Goal: Answer question/provide support: Share knowledge or assist other users

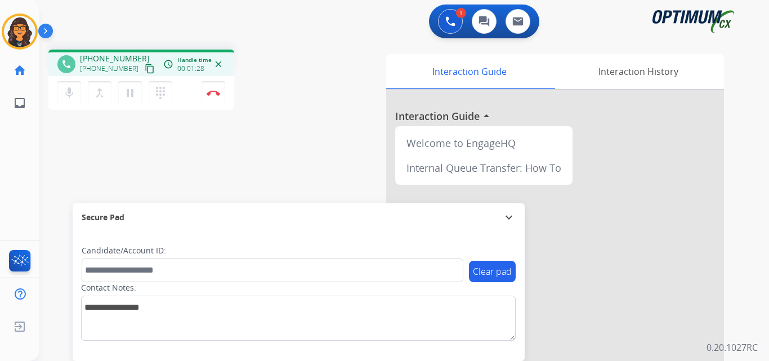
click at [145, 65] on mat-icon "content_copy" at bounding box center [150, 69] width 10 height 10
click at [212, 93] on img at bounding box center [214, 93] width 14 height 6
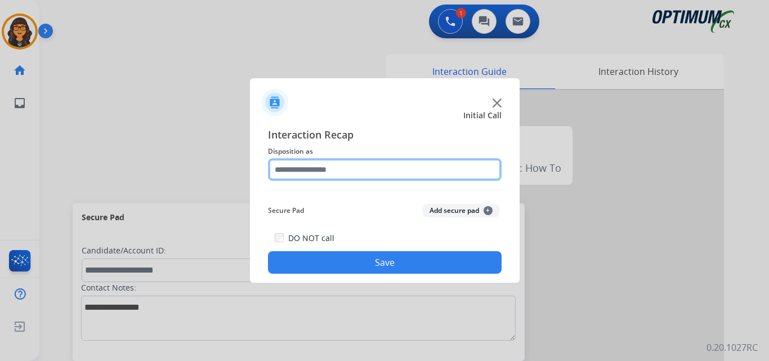
click at [338, 171] on input "text" at bounding box center [385, 169] width 234 height 23
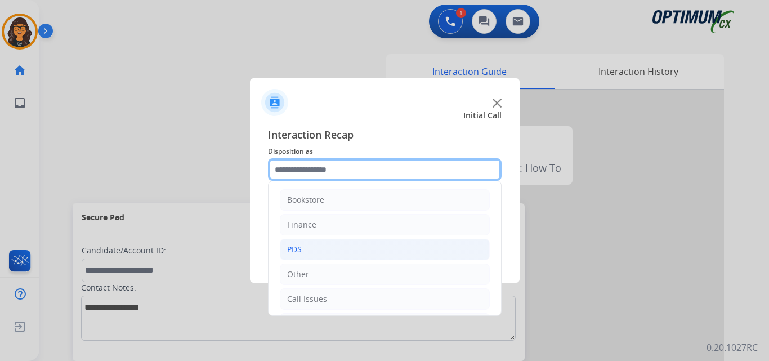
scroll to position [20, 0]
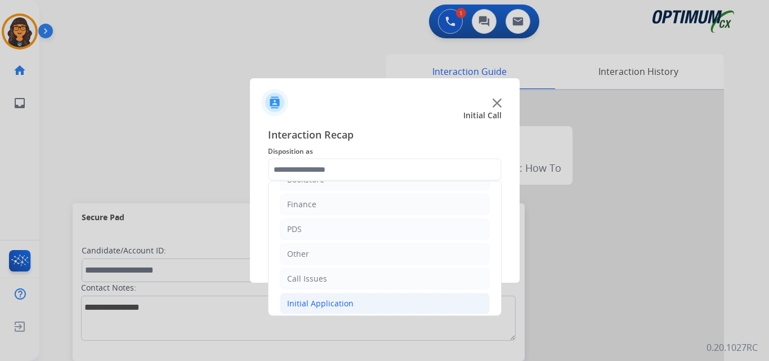
click at [310, 300] on div "Initial Application" at bounding box center [320, 303] width 66 height 11
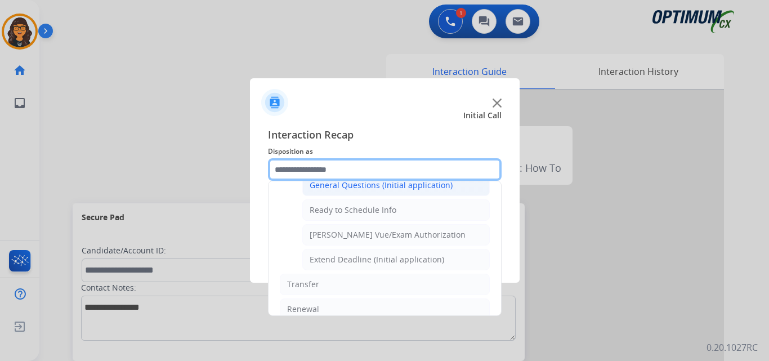
scroll to position [683, 0]
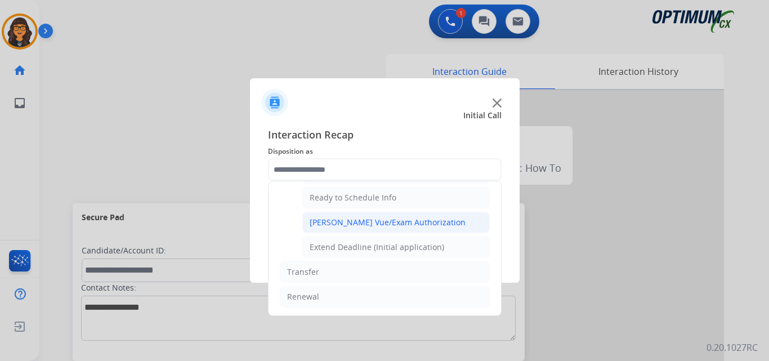
click at [372, 219] on div "[PERSON_NAME] Vue/Exam Authorization" at bounding box center [388, 222] width 156 height 11
type input "**********"
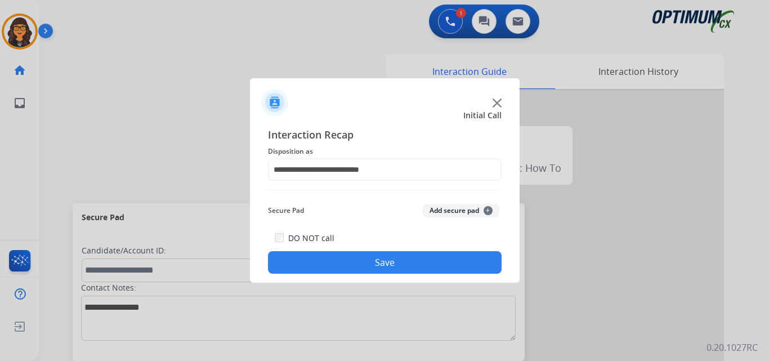
click at [376, 264] on button "Save" at bounding box center [385, 262] width 234 height 23
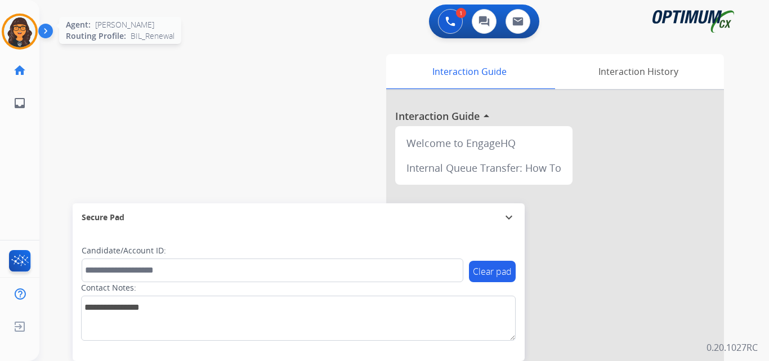
drag, startPoint x: 10, startPoint y: 31, endPoint x: 17, endPoint y: 31, distance: 6.8
click at [11, 31] on img at bounding box center [20, 32] width 32 height 32
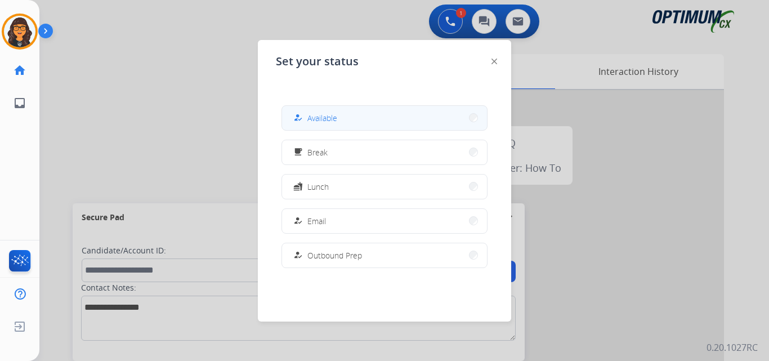
click at [324, 123] on span "Available" at bounding box center [323, 118] width 30 height 12
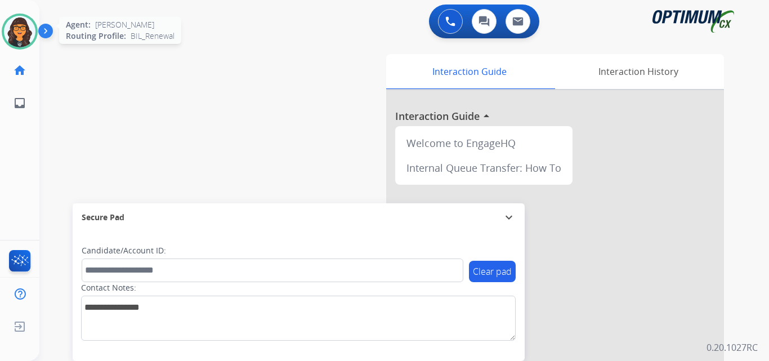
click at [25, 35] on img at bounding box center [20, 32] width 32 height 32
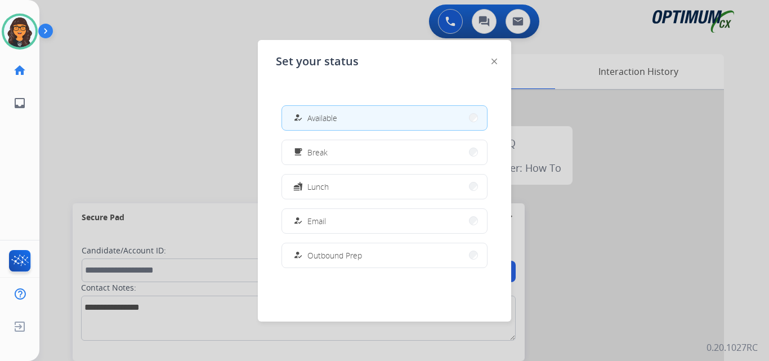
click at [323, 168] on div "how_to_reg Available free_breakfast Break fastfood Lunch how_to_reg Email how_t…" at bounding box center [384, 186] width 217 height 180
click at [329, 154] on button "free_breakfast Break" at bounding box center [384, 152] width 205 height 24
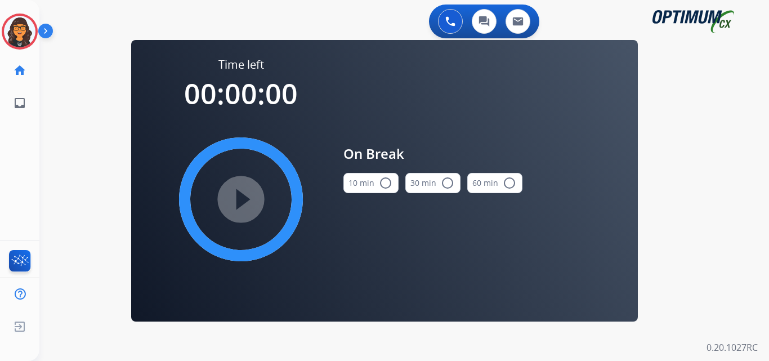
click at [375, 188] on button "10 min radio_button_unchecked" at bounding box center [371, 183] width 55 height 20
click at [234, 203] on mat-icon "play_circle_filled" at bounding box center [241, 200] width 14 height 14
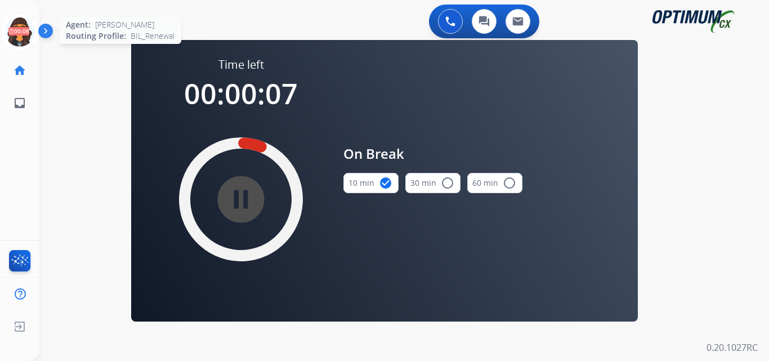
click at [12, 30] on icon at bounding box center [20, 32] width 37 height 37
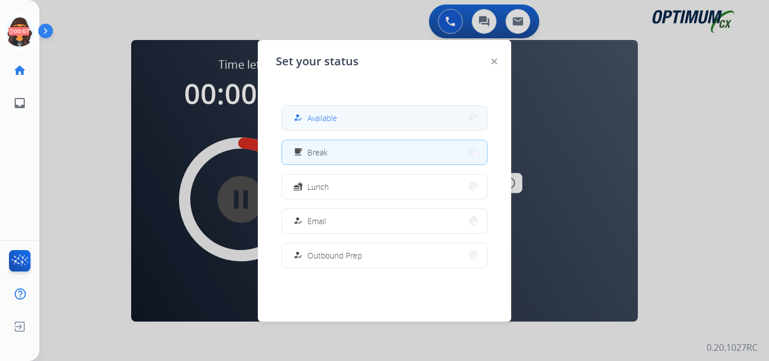
click at [321, 113] on span "Available" at bounding box center [323, 118] width 30 height 12
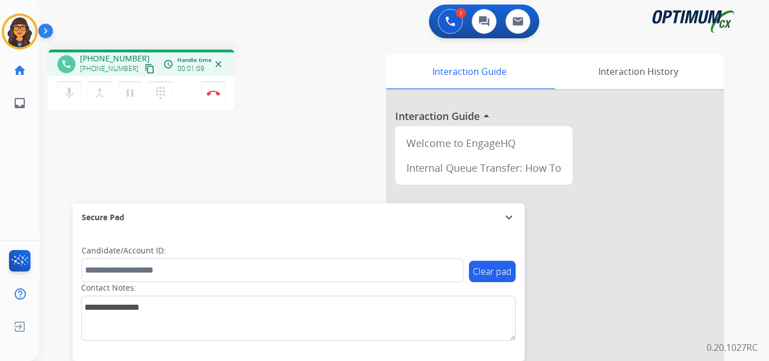
click at [145, 65] on mat-icon "content_copy" at bounding box center [150, 69] width 10 height 10
click at [215, 91] on img at bounding box center [214, 93] width 14 height 6
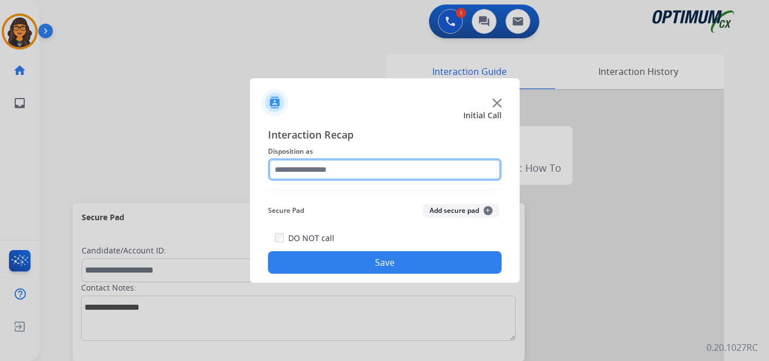
click at [340, 161] on input "text" at bounding box center [385, 169] width 234 height 23
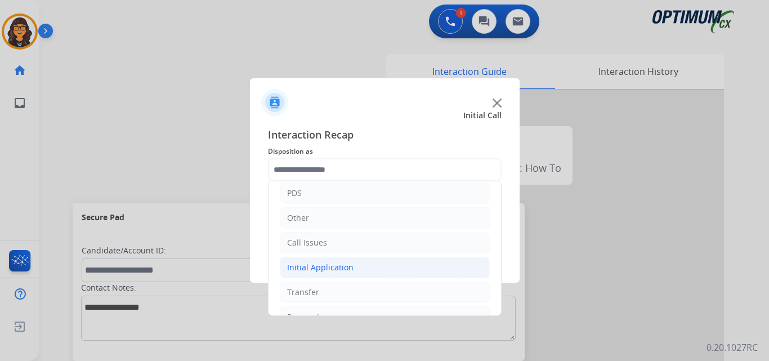
click at [322, 264] on div "Initial Application" at bounding box center [320, 267] width 66 height 11
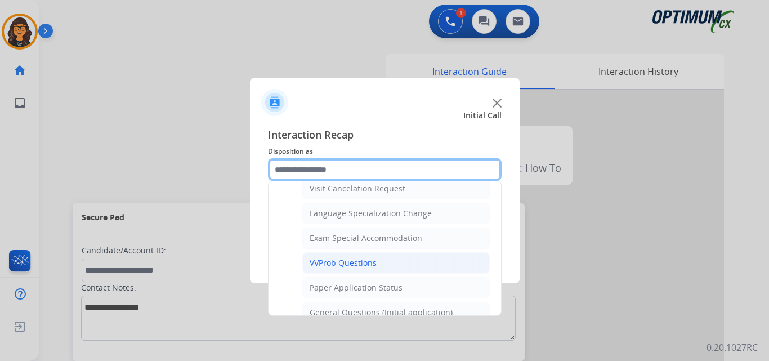
scroll to position [563, 0]
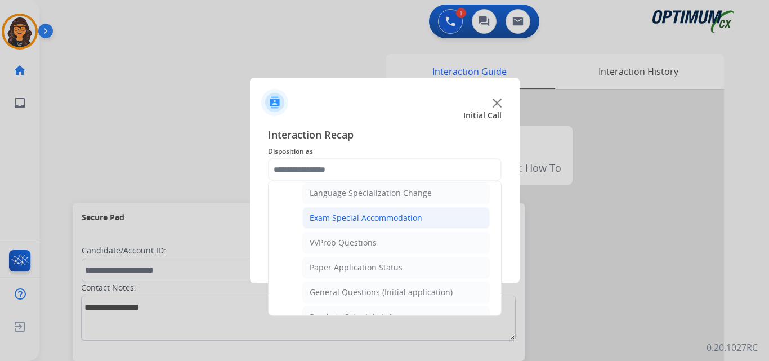
click at [376, 217] on div "Exam Special Accommodation" at bounding box center [366, 217] width 113 height 11
type input "**********"
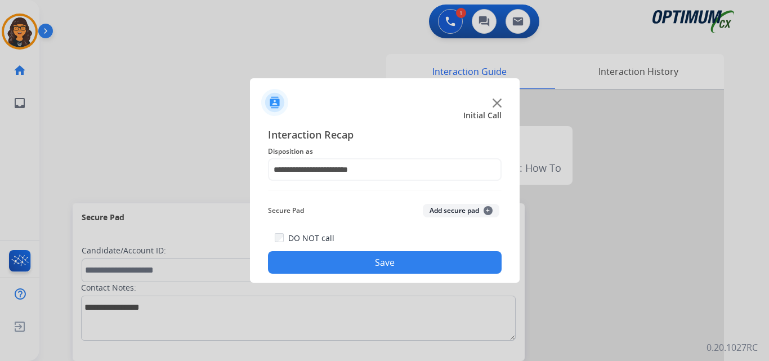
click at [372, 267] on button "Save" at bounding box center [385, 262] width 234 height 23
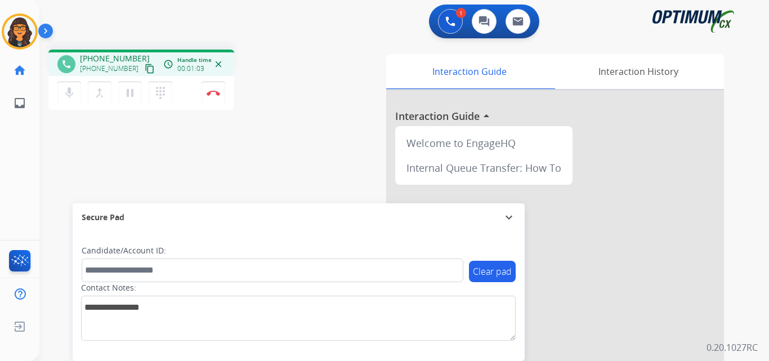
drag, startPoint x: 139, startPoint y: 70, endPoint x: 136, endPoint y: 50, distance: 21.1
click at [145, 70] on mat-icon "content_copy" at bounding box center [150, 69] width 10 height 10
click at [210, 89] on button "Disconnect" at bounding box center [214, 93] width 24 height 24
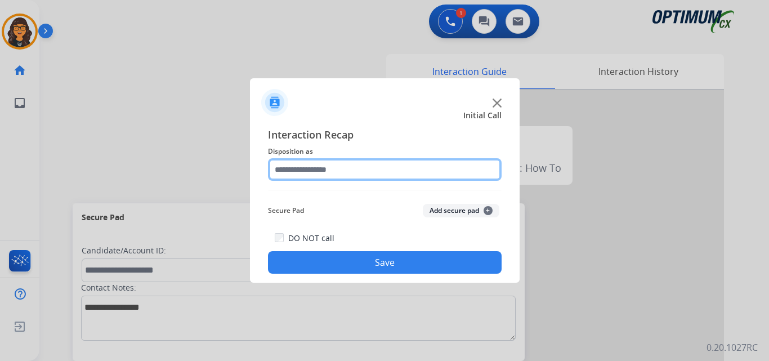
click at [313, 170] on input "text" at bounding box center [385, 169] width 234 height 23
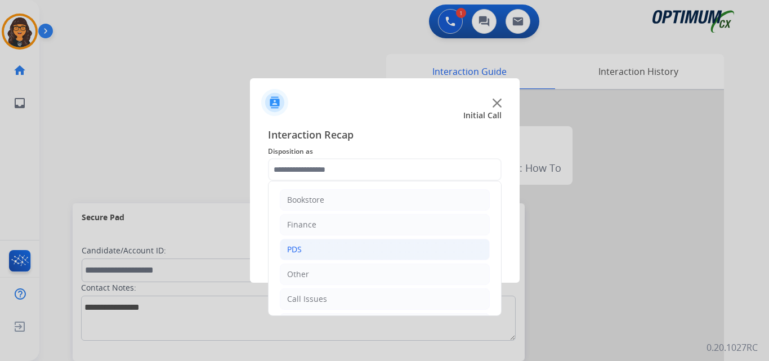
click at [308, 250] on li "PDS" at bounding box center [385, 249] width 210 height 21
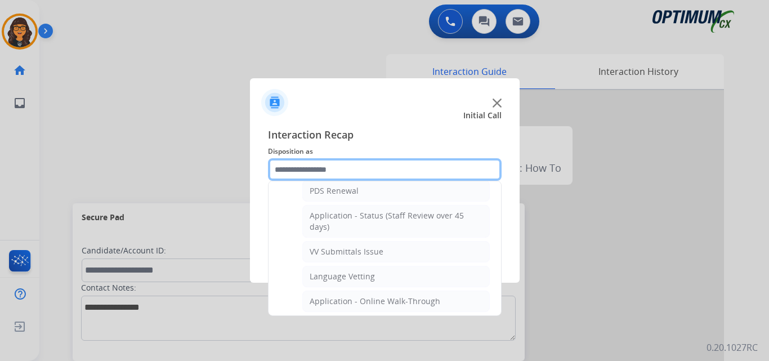
scroll to position [282, 0]
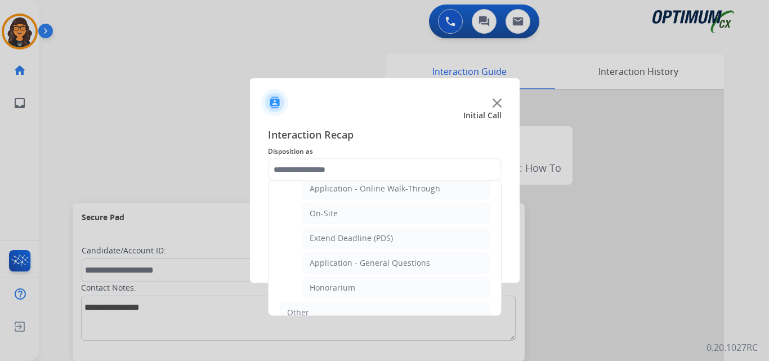
click at [340, 284] on div "Honorarium" at bounding box center [333, 287] width 46 height 11
type input "**********"
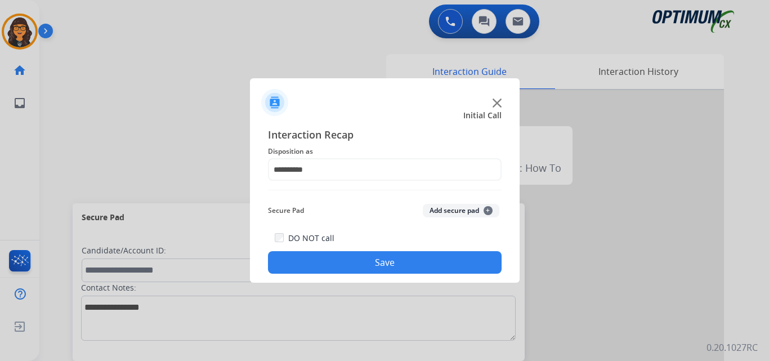
drag, startPoint x: 357, startPoint y: 264, endPoint x: 356, endPoint y: 255, distance: 9.6
click at [359, 261] on button "Save" at bounding box center [385, 262] width 234 height 23
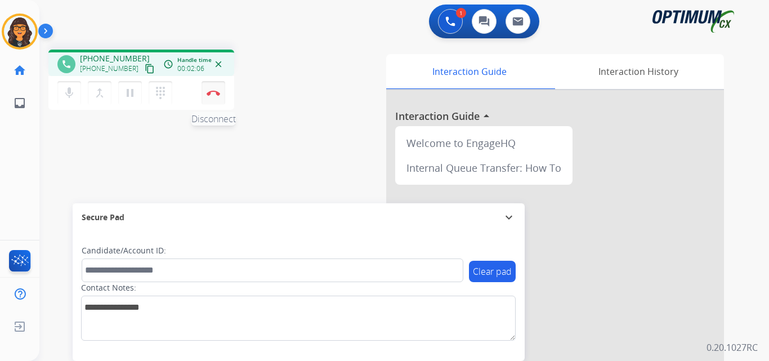
click at [213, 94] on img at bounding box center [214, 93] width 14 height 6
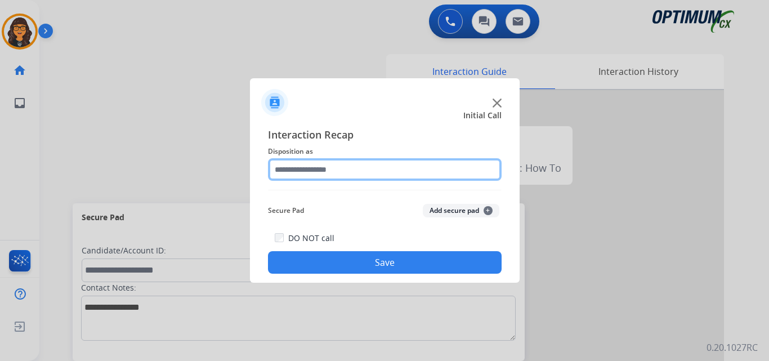
click at [322, 173] on input "text" at bounding box center [385, 169] width 234 height 23
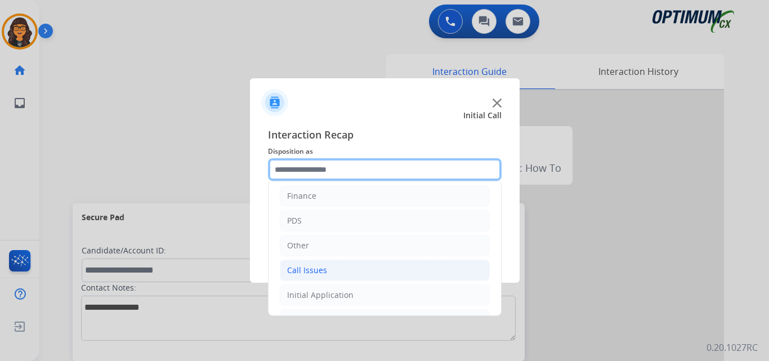
scroll to position [56, 0]
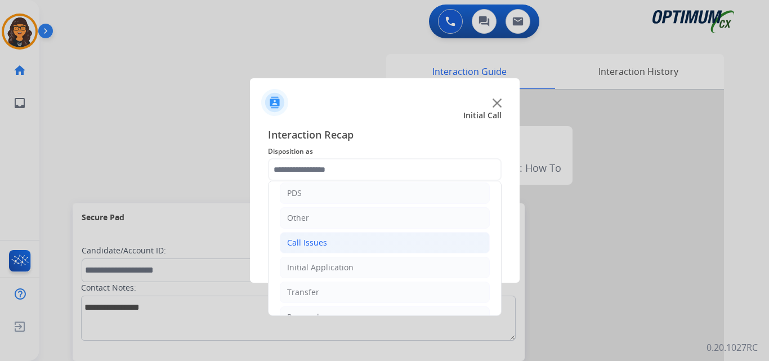
click at [305, 239] on div "Call Issues" at bounding box center [307, 242] width 40 height 11
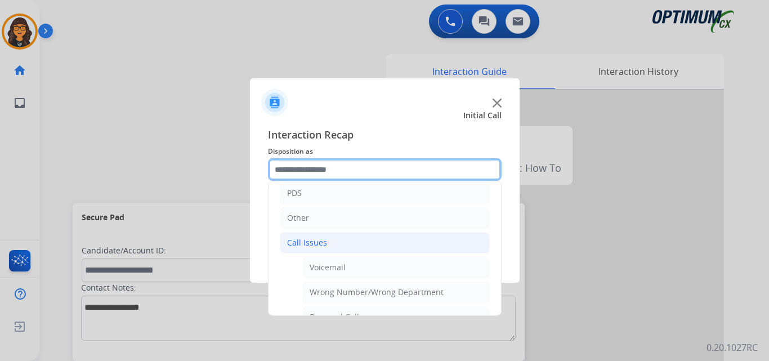
scroll to position [113, 0]
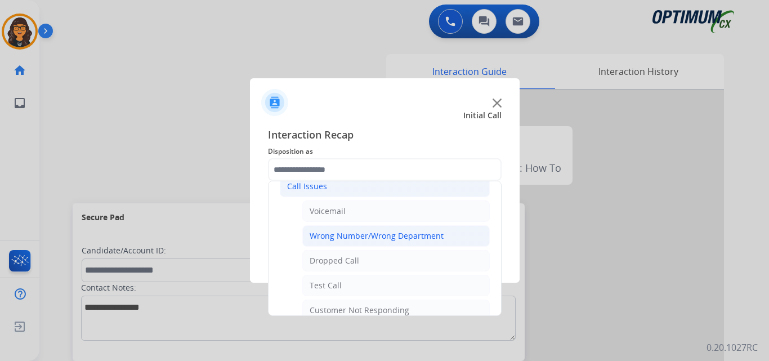
click at [350, 237] on div "Wrong Number/Wrong Department" at bounding box center [377, 235] width 134 height 11
type input "**********"
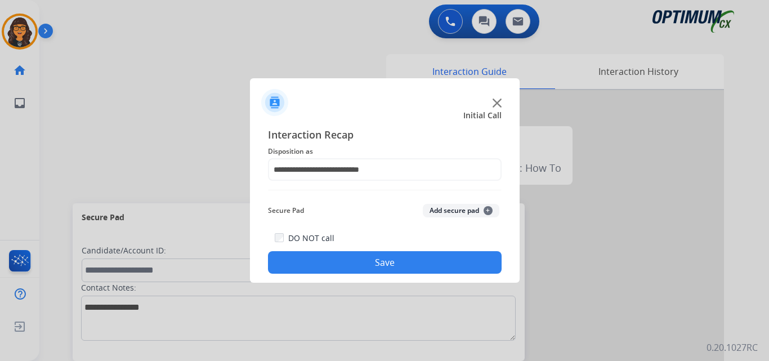
click at [371, 265] on button "Save" at bounding box center [385, 262] width 234 height 23
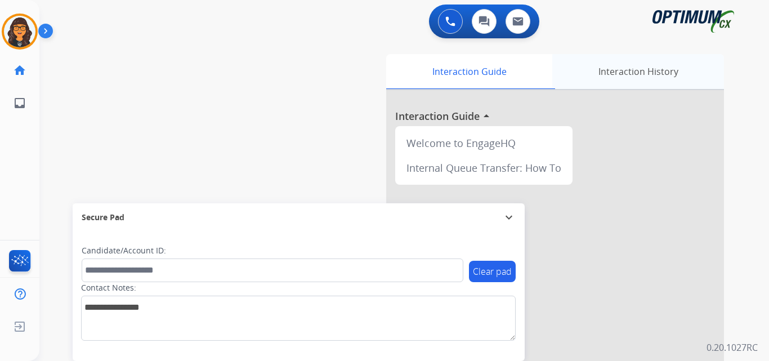
click at [648, 74] on div "Interaction History" at bounding box center [639, 71] width 172 height 35
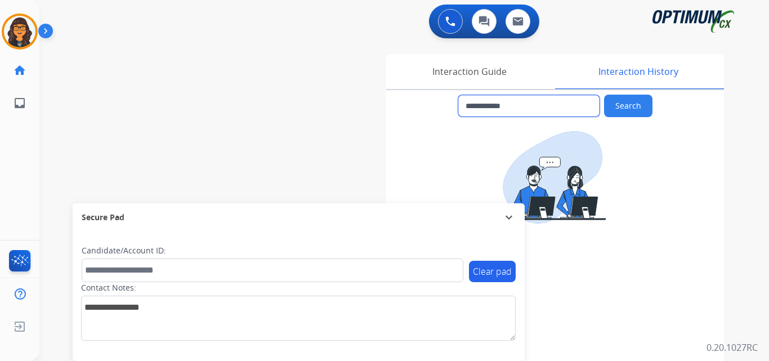
drag, startPoint x: 520, startPoint y: 105, endPoint x: 477, endPoint y: 107, distance: 44.0
click at [477, 107] on input "**********" at bounding box center [529, 105] width 141 height 21
click at [443, 77] on div "Interaction Guide" at bounding box center [469, 71] width 166 height 35
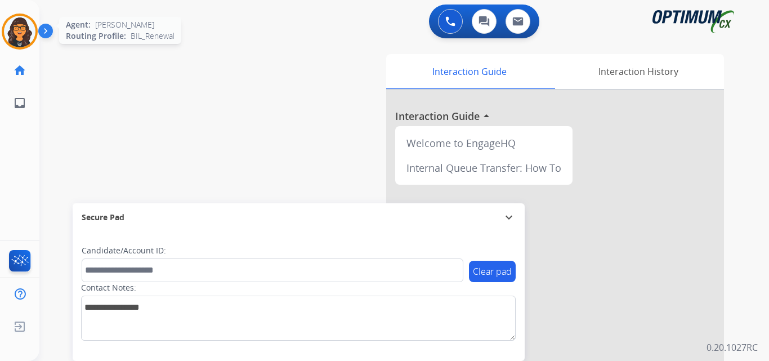
drag, startPoint x: 19, startPoint y: 32, endPoint x: 35, endPoint y: 39, distance: 18.4
click at [19, 32] on img at bounding box center [20, 32] width 32 height 32
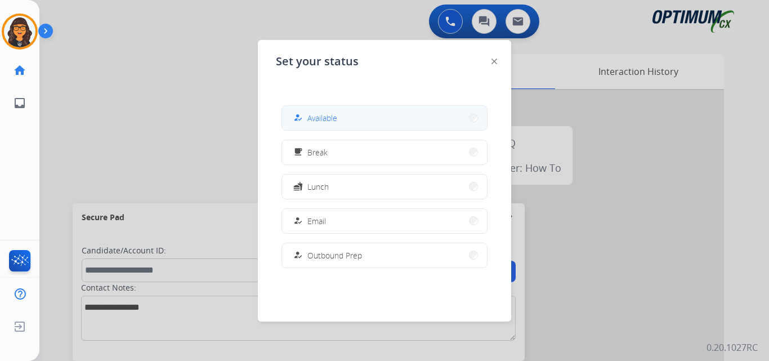
click at [327, 123] on span "Available" at bounding box center [323, 118] width 30 height 12
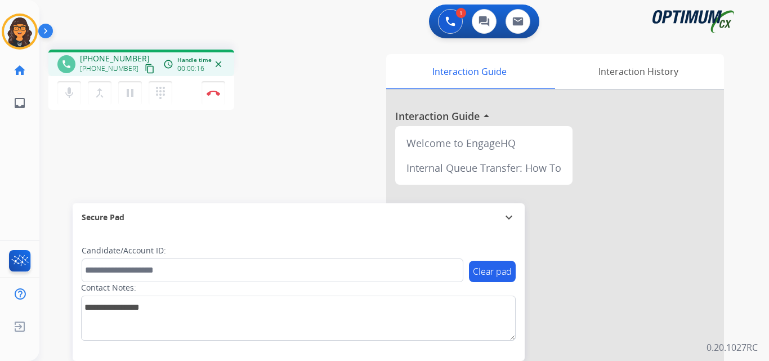
click at [145, 69] on mat-icon "content_copy" at bounding box center [150, 69] width 10 height 10
click at [145, 70] on mat-icon "content_copy" at bounding box center [150, 69] width 10 height 10
click at [212, 92] on img at bounding box center [214, 93] width 14 height 6
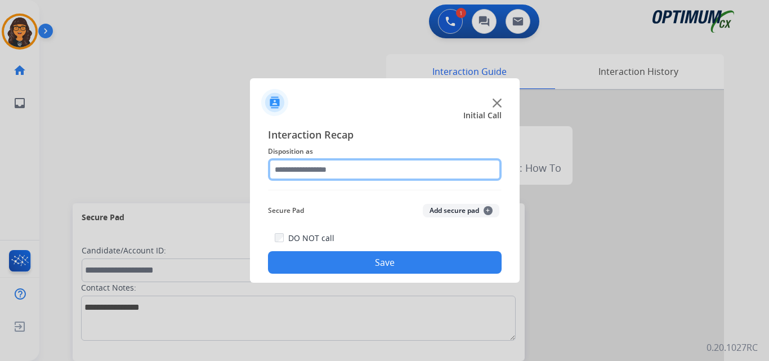
click at [310, 175] on input "text" at bounding box center [385, 169] width 234 height 23
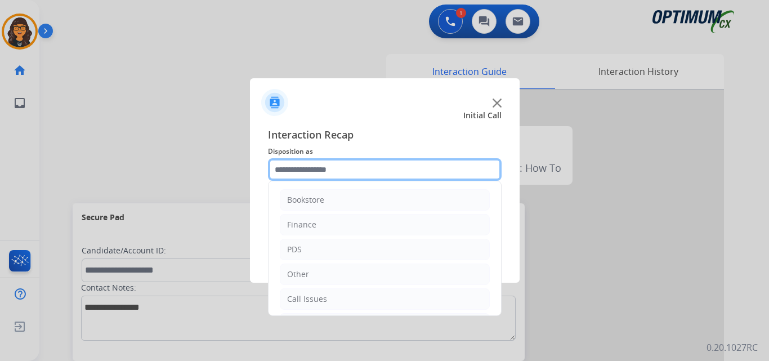
scroll to position [56, 0]
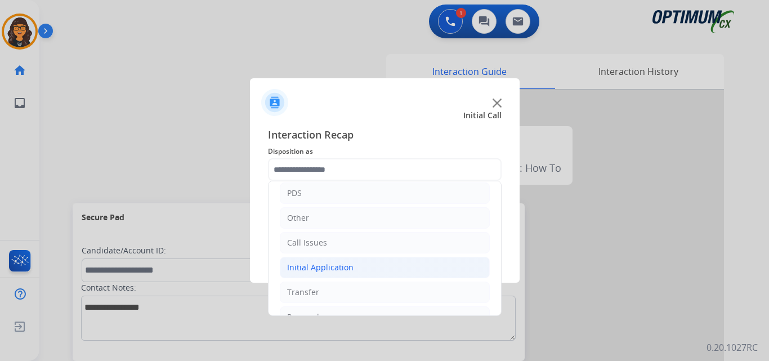
click at [324, 263] on div "Initial Application" at bounding box center [320, 267] width 66 height 11
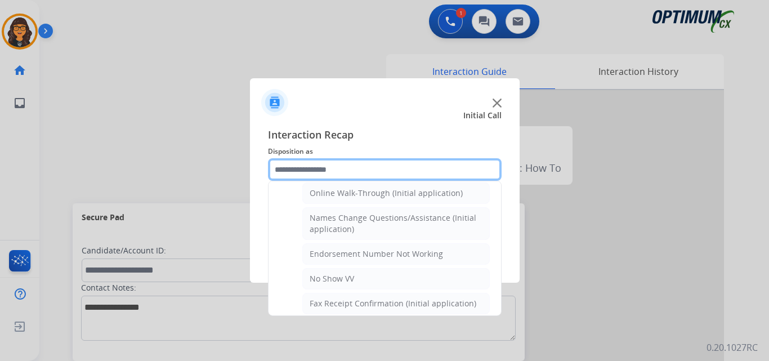
scroll to position [338, 0]
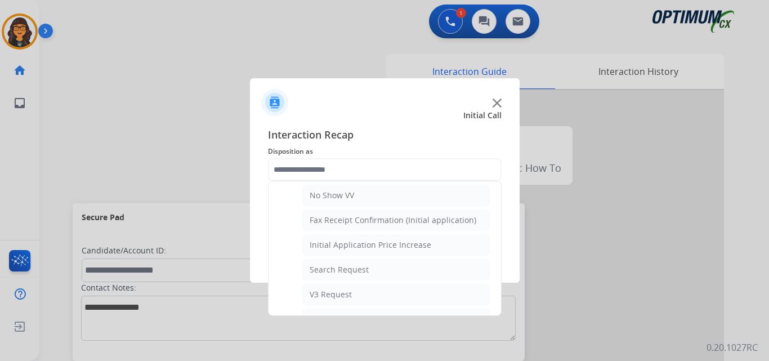
click at [346, 265] on div "Search Request" at bounding box center [339, 269] width 59 height 11
type input "**********"
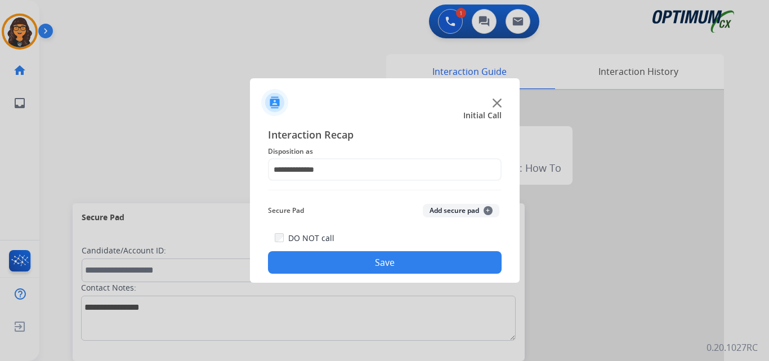
click at [350, 262] on button "Save" at bounding box center [385, 262] width 234 height 23
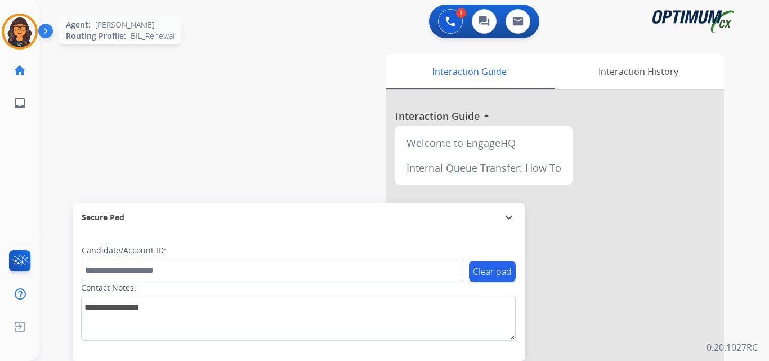
click at [33, 34] on img at bounding box center [20, 32] width 32 height 32
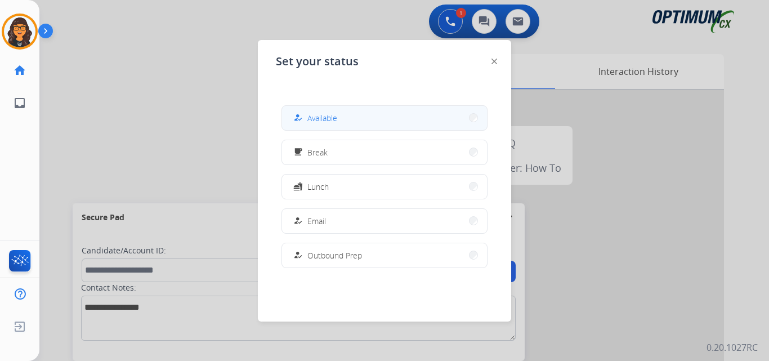
click at [318, 122] on span "Available" at bounding box center [323, 118] width 30 height 12
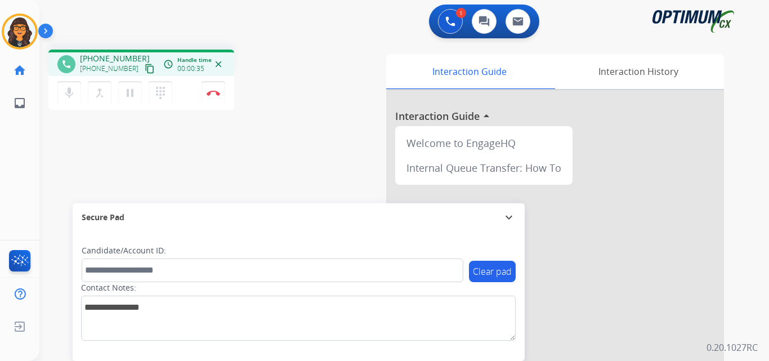
click at [145, 70] on mat-icon "content_copy" at bounding box center [150, 69] width 10 height 10
click at [216, 93] on img at bounding box center [214, 93] width 14 height 6
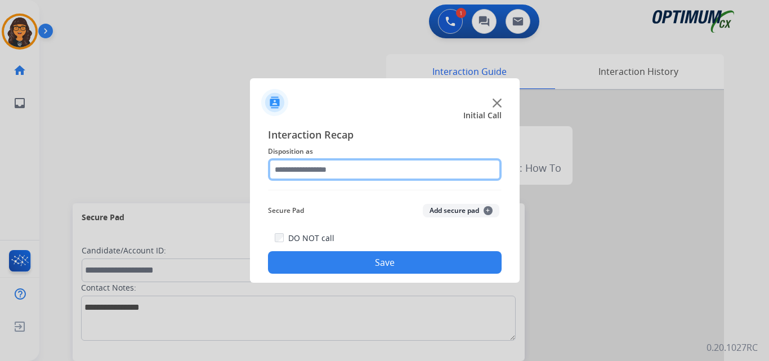
click at [326, 171] on input "text" at bounding box center [385, 169] width 234 height 23
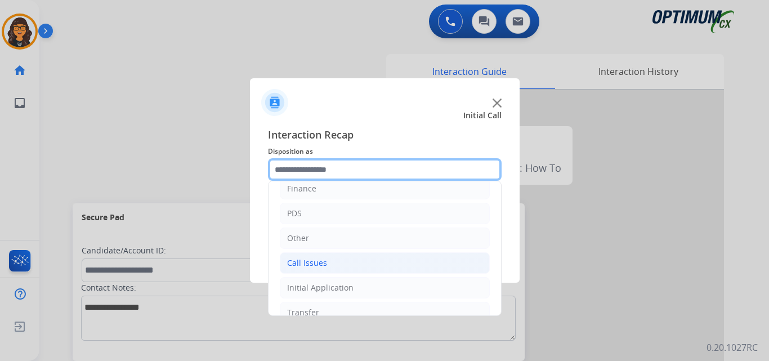
scroll to position [56, 0]
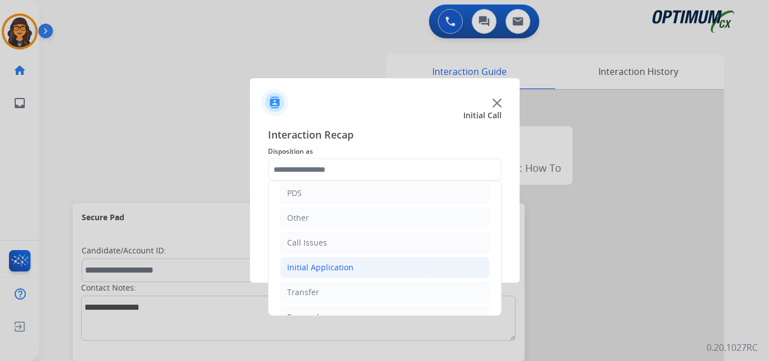
click at [321, 262] on div "Initial Application" at bounding box center [320, 267] width 66 height 11
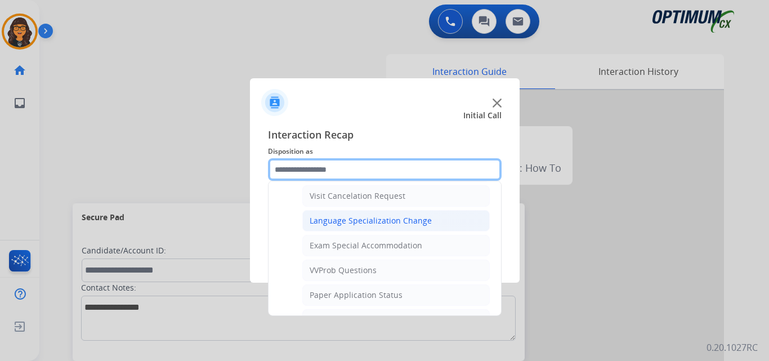
scroll to position [563, 0]
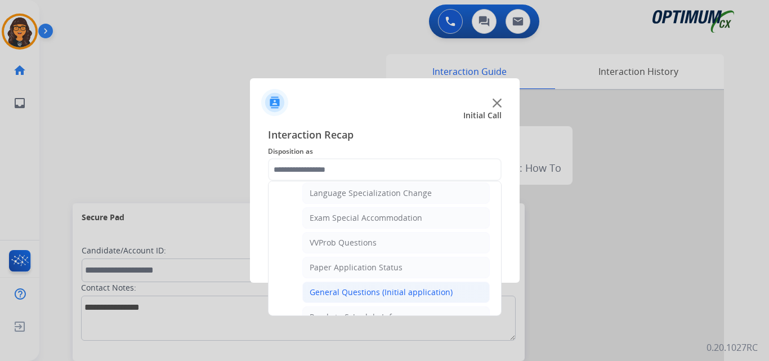
click at [344, 285] on li "General Questions (Initial application)" at bounding box center [396, 292] width 188 height 21
type input "**********"
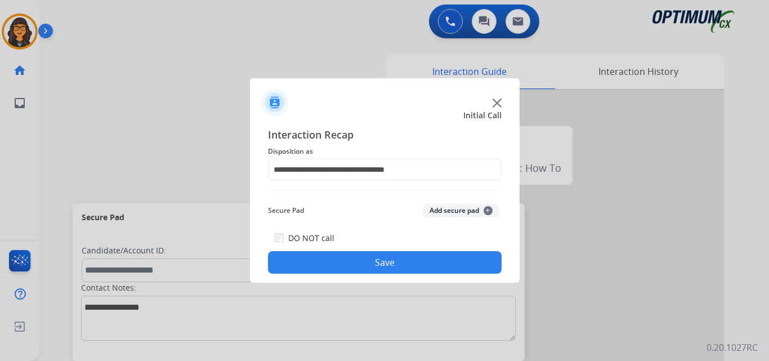
click at [372, 264] on button "Save" at bounding box center [385, 262] width 234 height 23
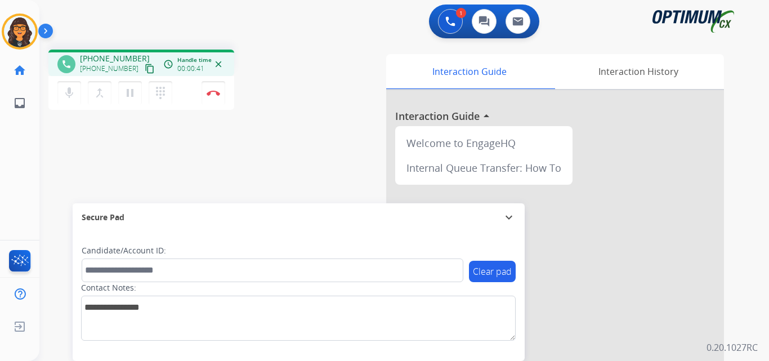
click at [145, 69] on mat-icon "content_copy" at bounding box center [150, 69] width 10 height 10
click at [214, 89] on button "Disconnect" at bounding box center [214, 93] width 24 height 24
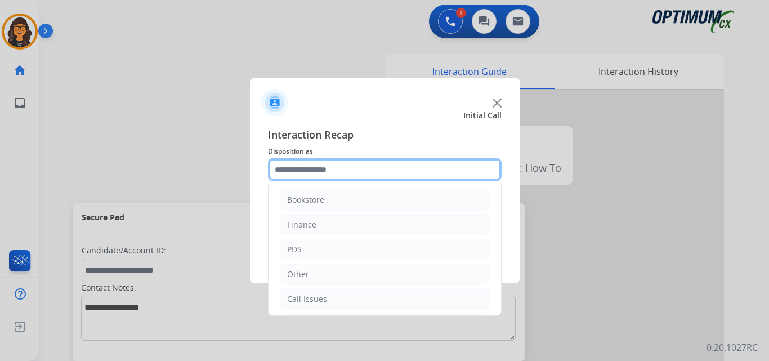
click at [318, 173] on input "text" at bounding box center [385, 169] width 234 height 23
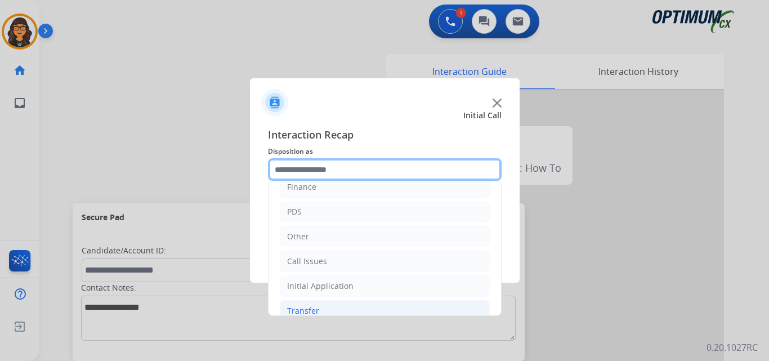
scroll to position [56, 0]
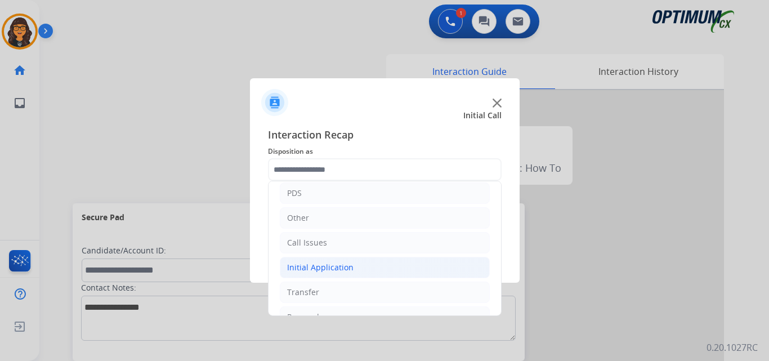
click at [312, 261] on li "Initial Application" at bounding box center [385, 267] width 210 height 21
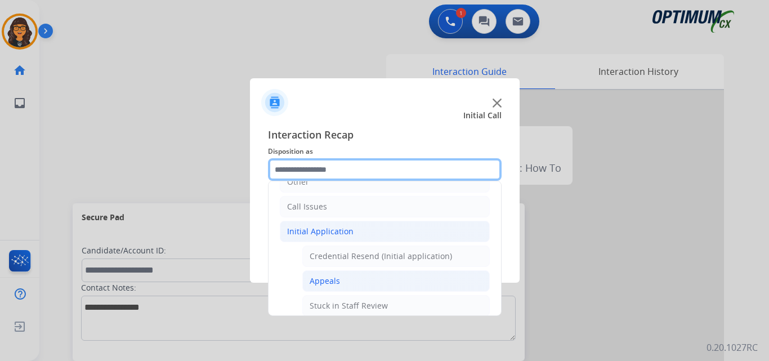
scroll to position [113, 0]
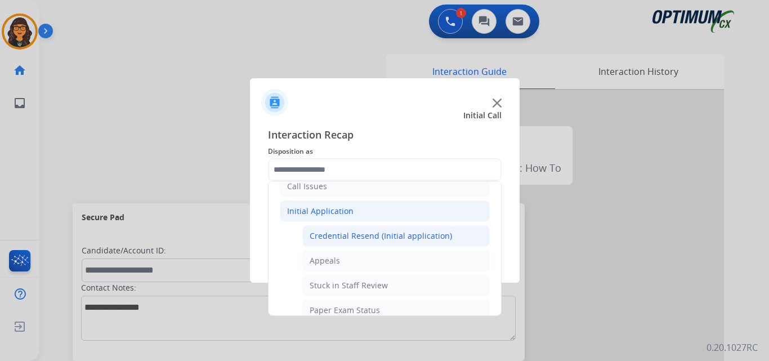
click at [408, 233] on div "Credential Resend (Initial application)" at bounding box center [381, 235] width 143 height 11
type input "**********"
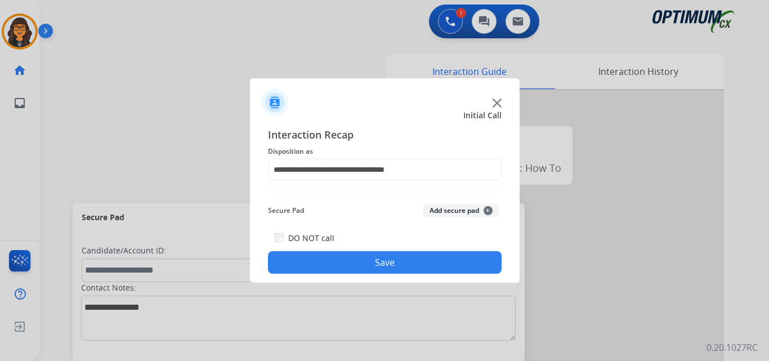
click at [376, 261] on button "Save" at bounding box center [385, 262] width 234 height 23
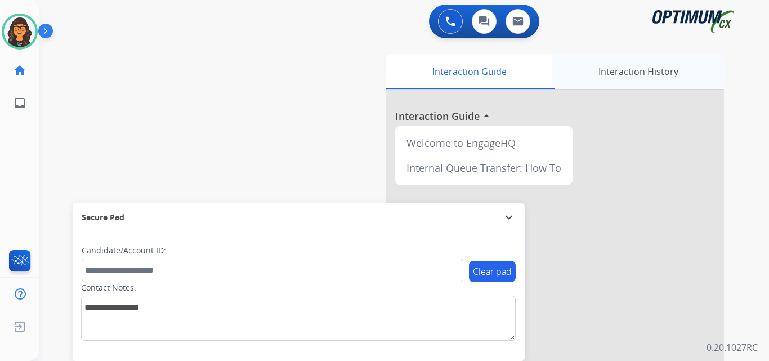
click at [606, 73] on div "Interaction History" at bounding box center [639, 71] width 172 height 35
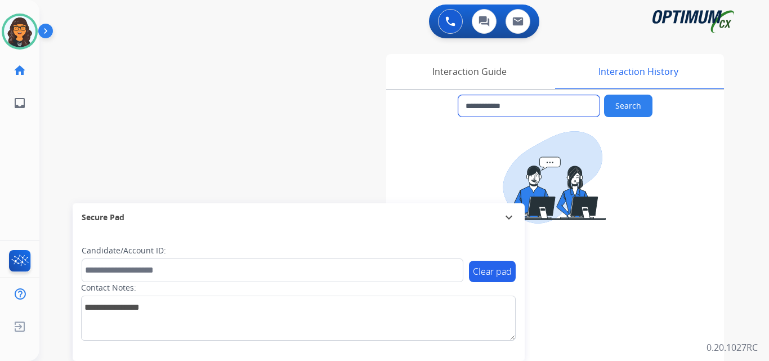
drag, startPoint x: 520, startPoint y: 109, endPoint x: 475, endPoint y: 113, distance: 45.2
click at [475, 113] on input "**********" at bounding box center [529, 105] width 141 height 21
click at [447, 17] on img at bounding box center [451, 21] width 10 height 10
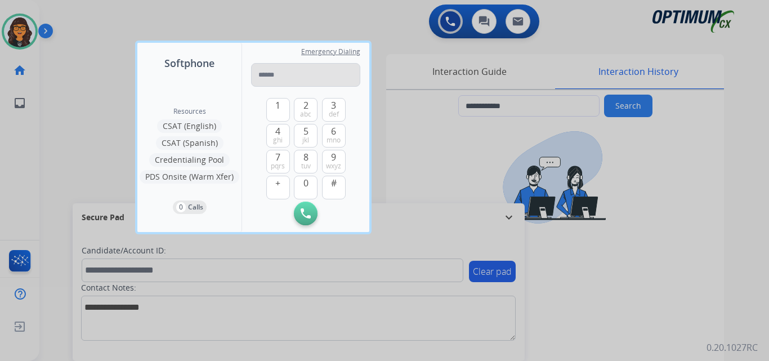
click at [318, 70] on input "tel" at bounding box center [305, 75] width 109 height 24
type input "**********"
click at [302, 214] on img at bounding box center [306, 213] width 10 height 10
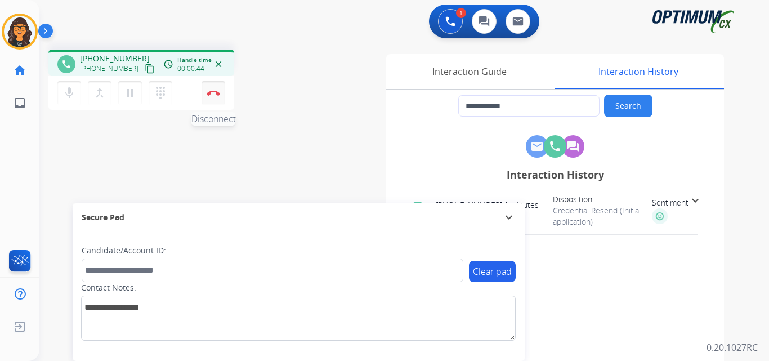
click at [213, 90] on button "Disconnect" at bounding box center [214, 93] width 24 height 24
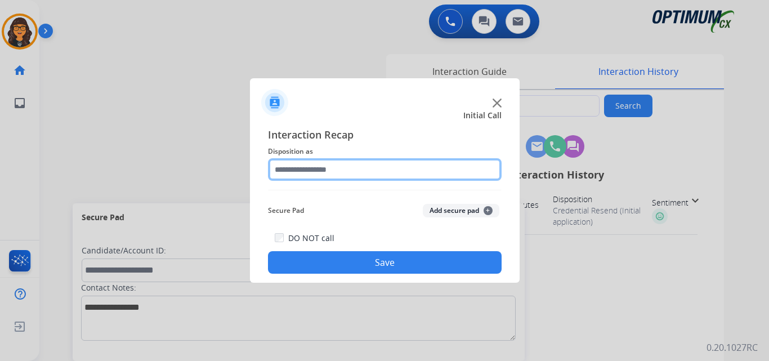
click at [313, 177] on input "text" at bounding box center [385, 169] width 234 height 23
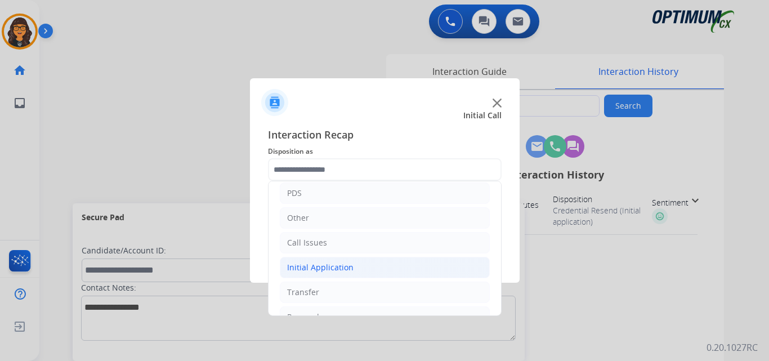
click at [310, 268] on div "Initial Application" at bounding box center [320, 267] width 66 height 11
click at [308, 239] on div "Call Issues" at bounding box center [307, 242] width 40 height 11
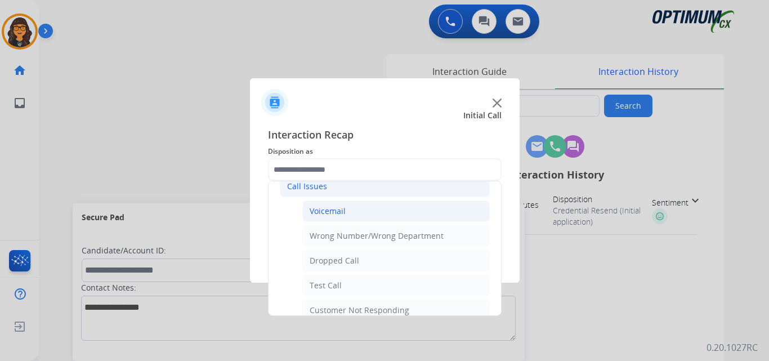
click at [317, 212] on div "Voicemail" at bounding box center [328, 211] width 36 height 11
type input "*********"
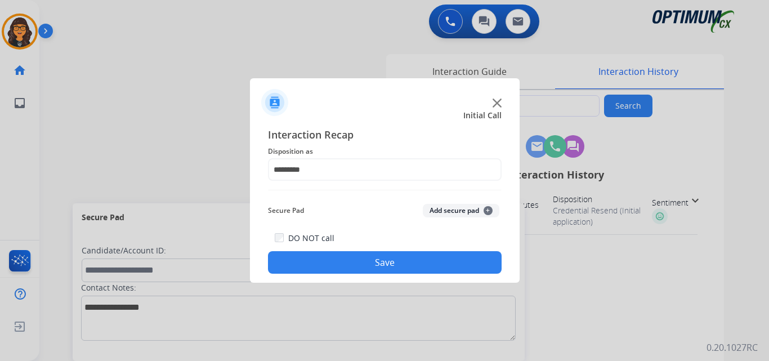
click at [362, 261] on button "Save" at bounding box center [385, 262] width 234 height 23
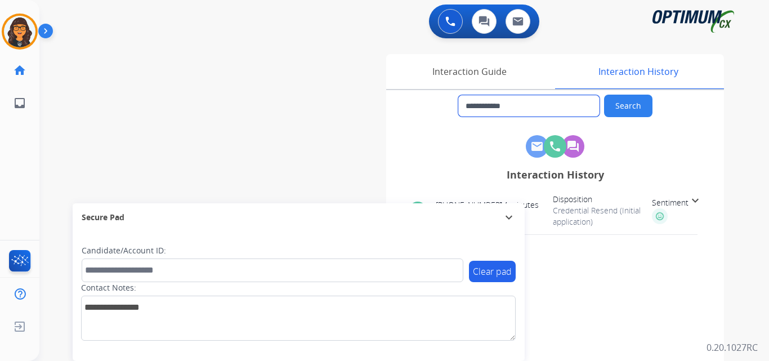
drag, startPoint x: 526, startPoint y: 105, endPoint x: 475, endPoint y: 105, distance: 50.7
click at [475, 105] on input "**********" at bounding box center [529, 105] width 141 height 21
drag, startPoint x: 477, startPoint y: 76, endPoint x: 311, endPoint y: 79, distance: 166.2
click at [477, 76] on div "Interaction Guide" at bounding box center [469, 71] width 166 height 35
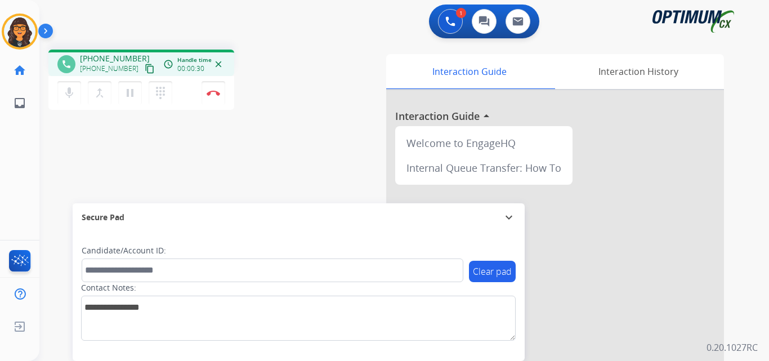
drag, startPoint x: 136, startPoint y: 66, endPoint x: 145, endPoint y: 27, distance: 39.9
click at [145, 66] on mat-icon "content_copy" at bounding box center [150, 69] width 10 height 10
click at [216, 94] on img at bounding box center [214, 93] width 14 height 6
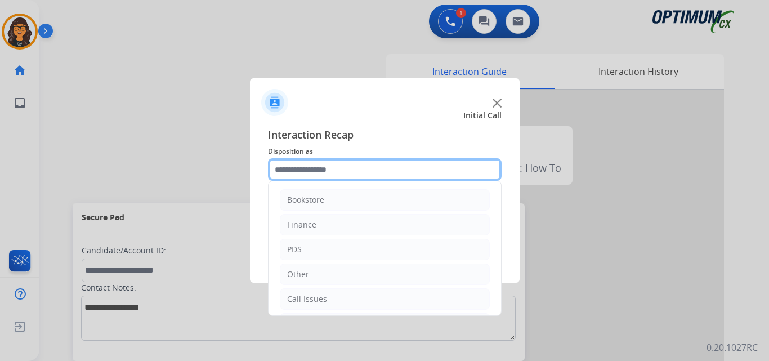
click at [317, 168] on input "text" at bounding box center [385, 169] width 234 height 23
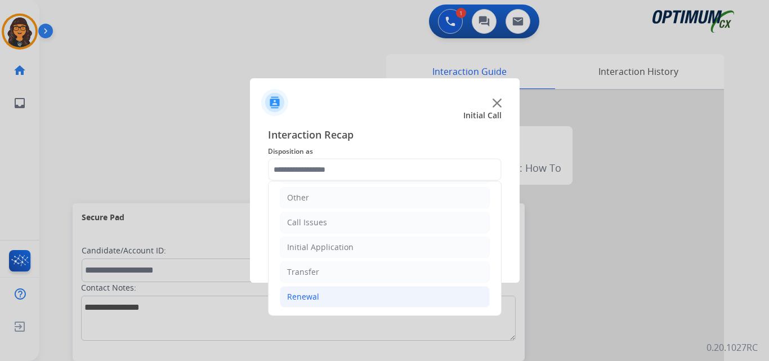
click at [309, 297] on div "Renewal" at bounding box center [303, 296] width 32 height 11
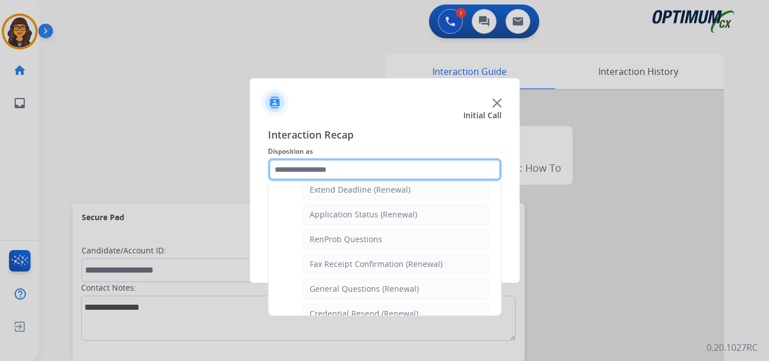
scroll to position [246, 0]
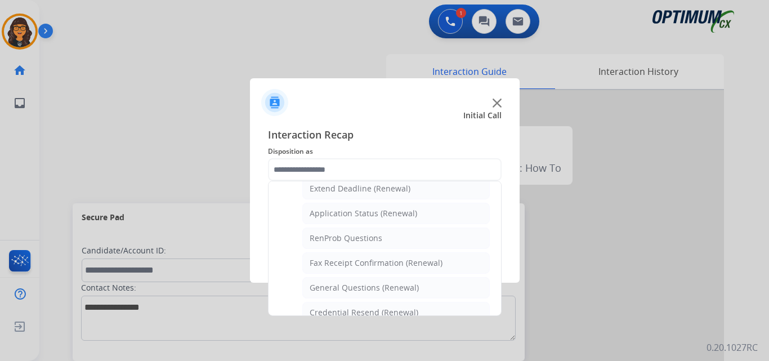
drag, startPoint x: 349, startPoint y: 315, endPoint x: 350, endPoint y: 306, distance: 9.1
click at [349, 315] on div "Credential Resend (Renewal)" at bounding box center [364, 312] width 109 height 11
type input "**********"
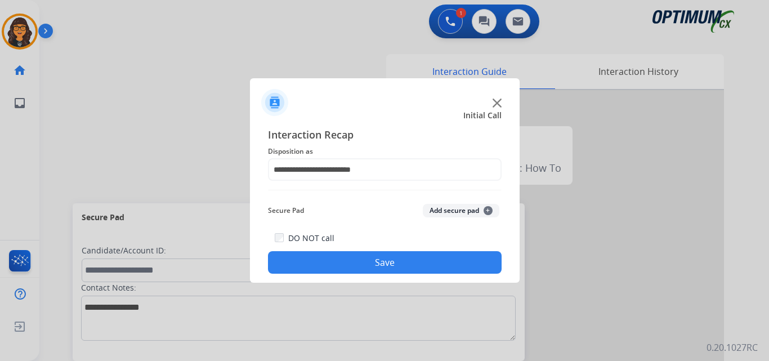
click at [370, 252] on button "Save" at bounding box center [385, 262] width 234 height 23
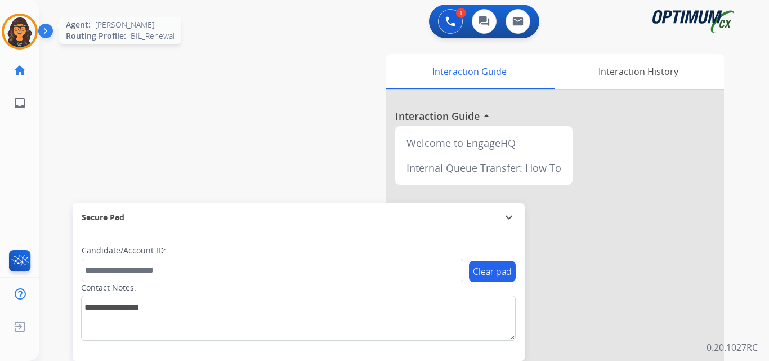
click at [21, 29] on img at bounding box center [20, 32] width 32 height 32
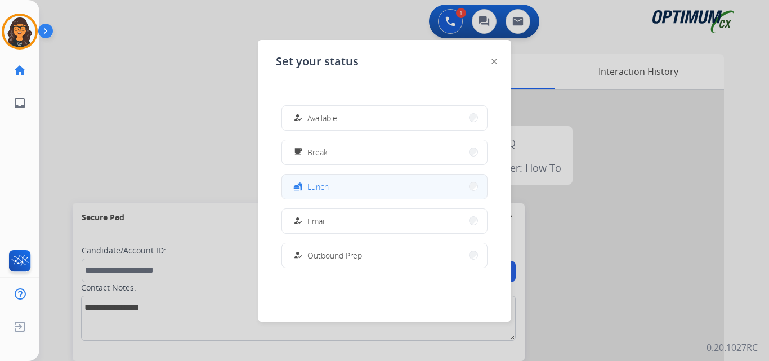
click at [324, 182] on span "Lunch" at bounding box center [318, 187] width 21 height 12
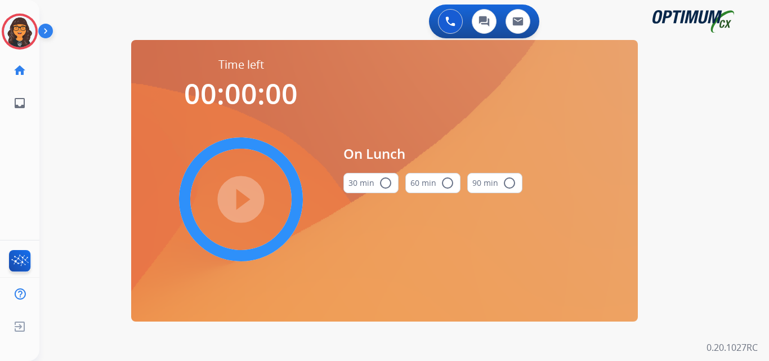
click at [363, 180] on button "30 min radio_button_unchecked" at bounding box center [371, 183] width 55 height 20
click at [247, 193] on mat-icon "play_circle_filled" at bounding box center [241, 200] width 14 height 14
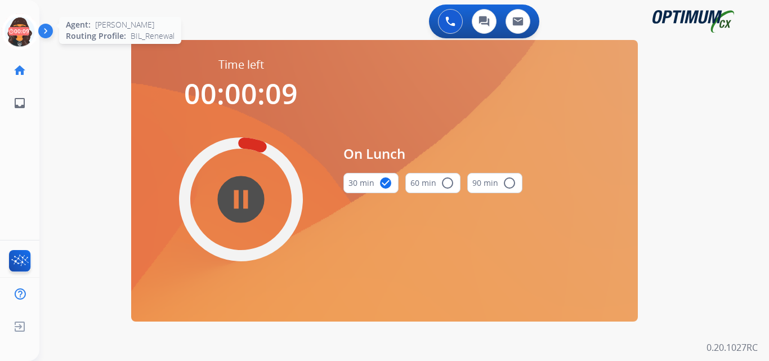
click at [14, 29] on icon at bounding box center [20, 32] width 37 height 37
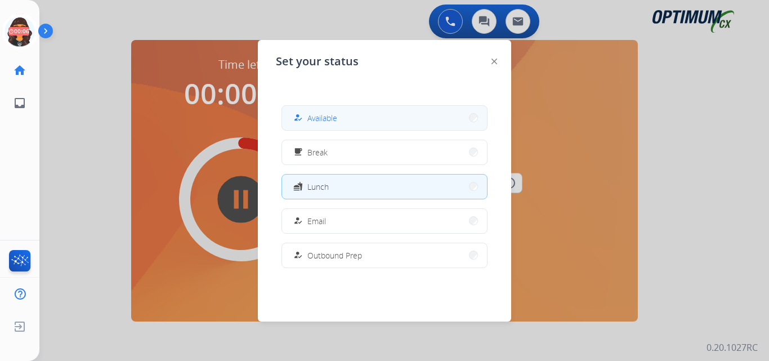
click at [321, 116] on span "Available" at bounding box center [323, 118] width 30 height 12
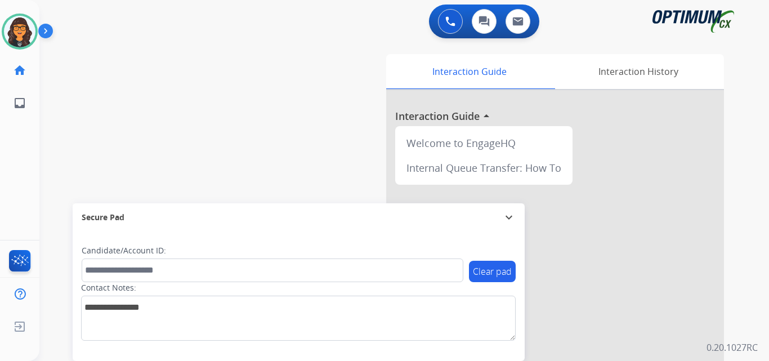
drag, startPoint x: 25, startPoint y: 32, endPoint x: 44, endPoint y: 31, distance: 19.7
click at [25, 32] on img at bounding box center [20, 32] width 32 height 32
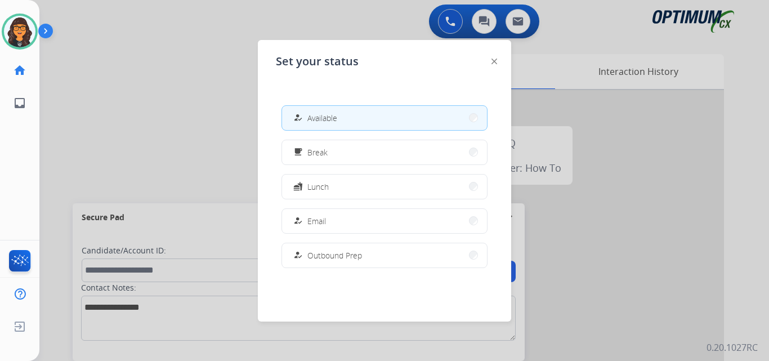
click at [493, 61] on img at bounding box center [495, 62] width 6 height 6
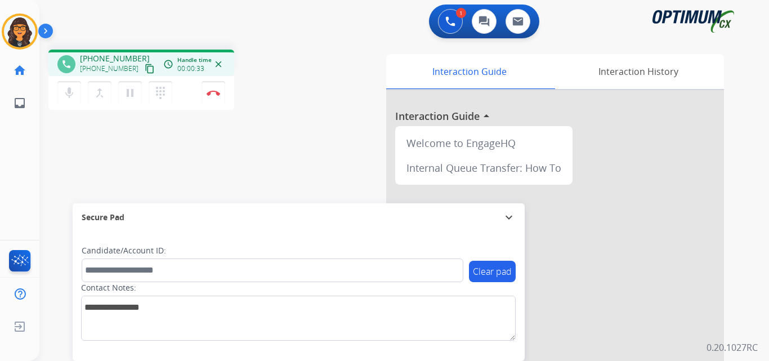
click at [145, 71] on mat-icon "content_copy" at bounding box center [150, 69] width 10 height 10
click at [213, 92] on img at bounding box center [214, 93] width 14 height 6
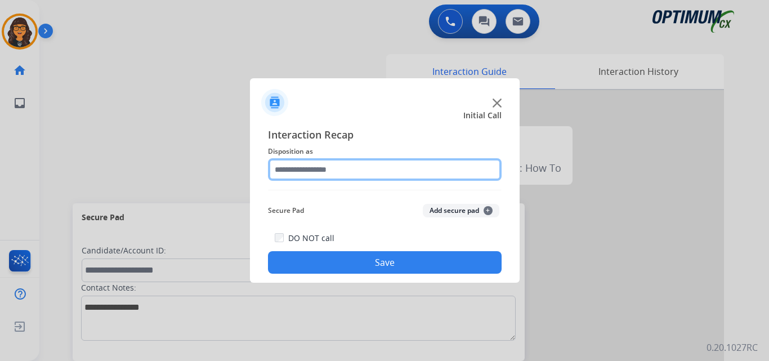
click at [301, 175] on input "text" at bounding box center [385, 169] width 234 height 23
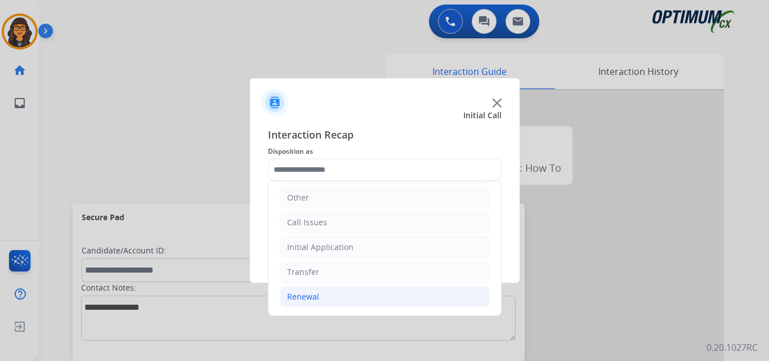
click at [310, 293] on div "Renewal" at bounding box center [303, 296] width 32 height 11
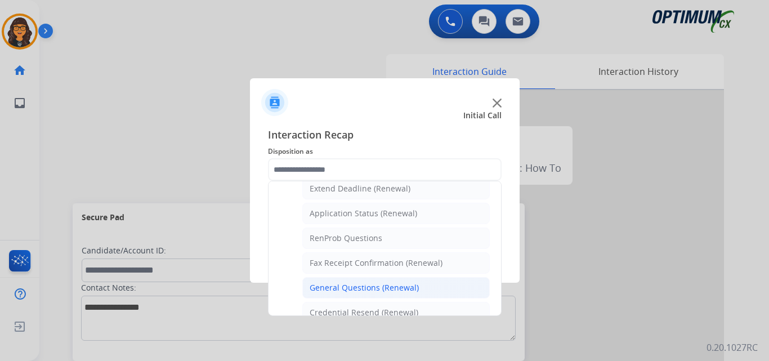
click at [354, 292] on div "General Questions (Renewal)" at bounding box center [364, 287] width 109 height 11
type input "**********"
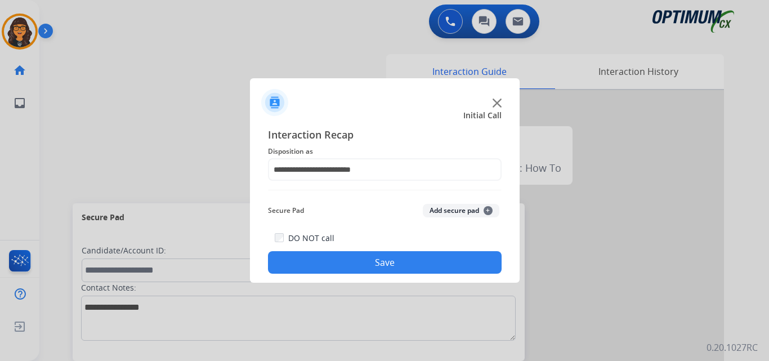
click at [337, 263] on button "Save" at bounding box center [385, 262] width 234 height 23
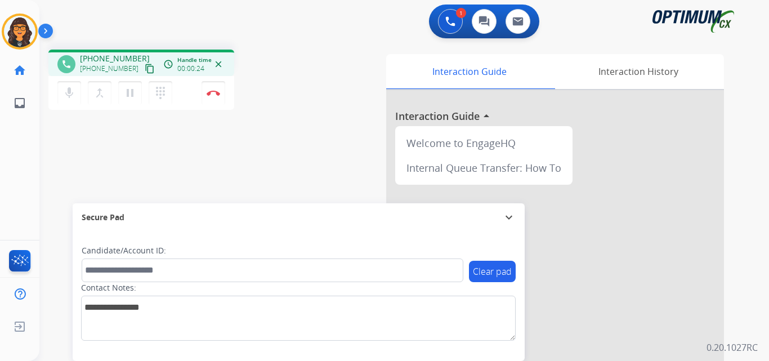
click at [145, 69] on mat-icon "content_copy" at bounding box center [150, 69] width 10 height 10
click at [215, 90] on button "Disconnect" at bounding box center [214, 93] width 24 height 24
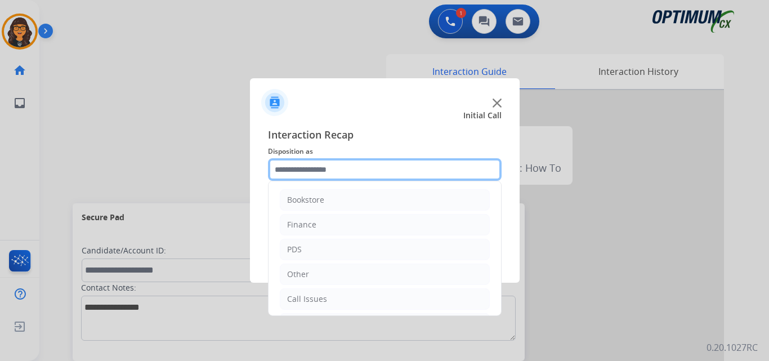
click at [317, 161] on input "text" at bounding box center [385, 169] width 234 height 23
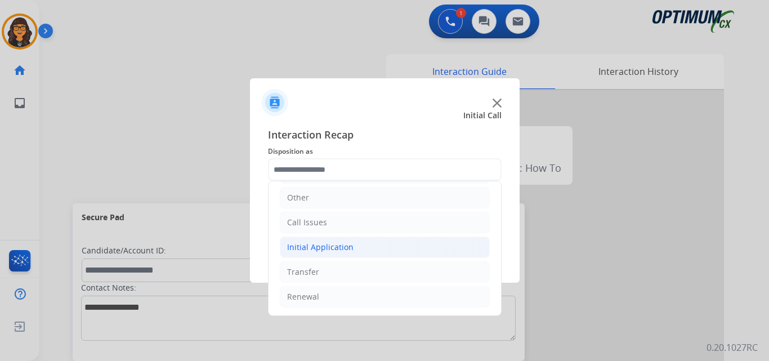
click at [335, 248] on div "Initial Application" at bounding box center [320, 247] width 66 height 11
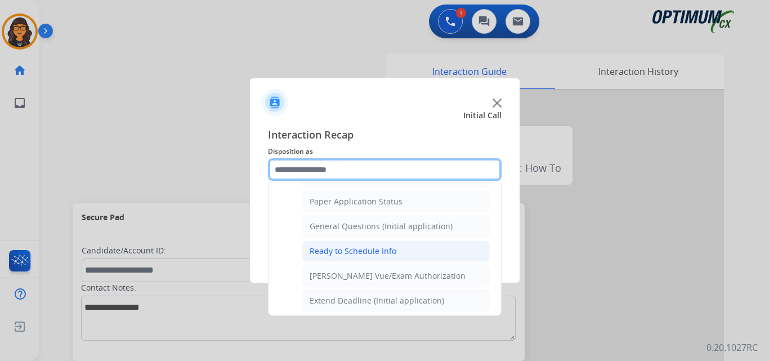
scroll to position [640, 0]
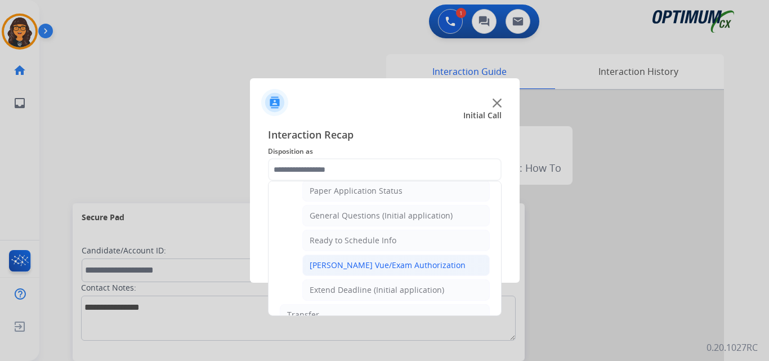
click at [376, 263] on div "[PERSON_NAME] Vue/Exam Authorization" at bounding box center [388, 265] width 156 height 11
type input "**********"
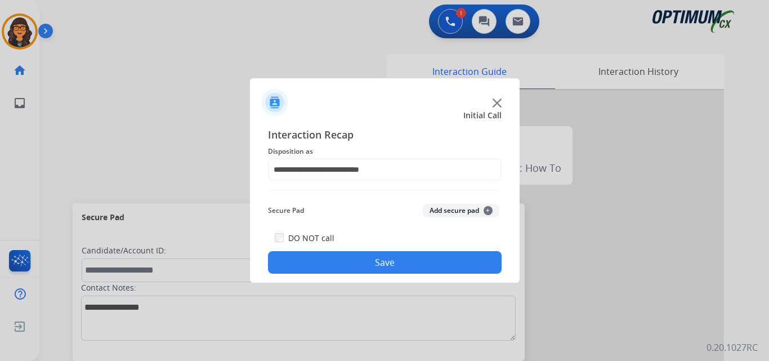
click at [372, 260] on button "Save" at bounding box center [385, 262] width 234 height 23
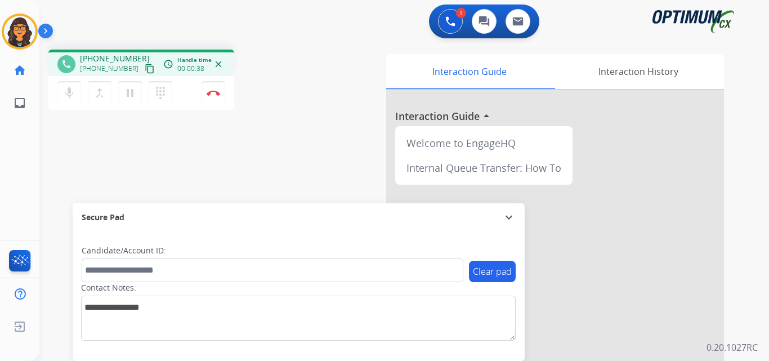
click at [145, 71] on mat-icon "content_copy" at bounding box center [150, 69] width 10 height 10
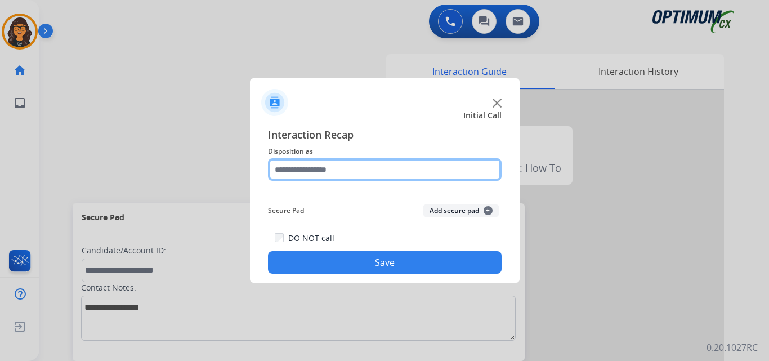
click at [305, 172] on input "text" at bounding box center [385, 169] width 234 height 23
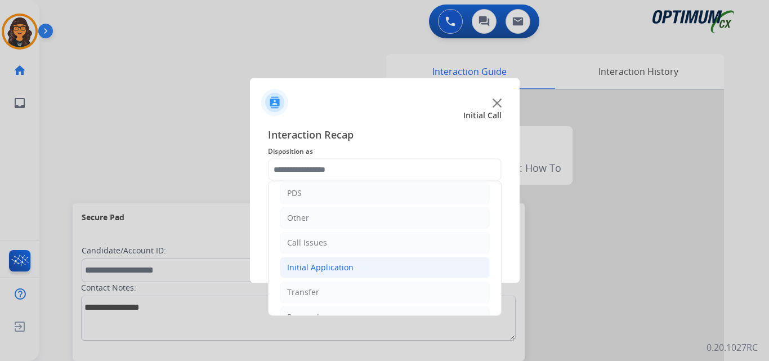
click at [328, 272] on div "Initial Application" at bounding box center [320, 267] width 66 height 11
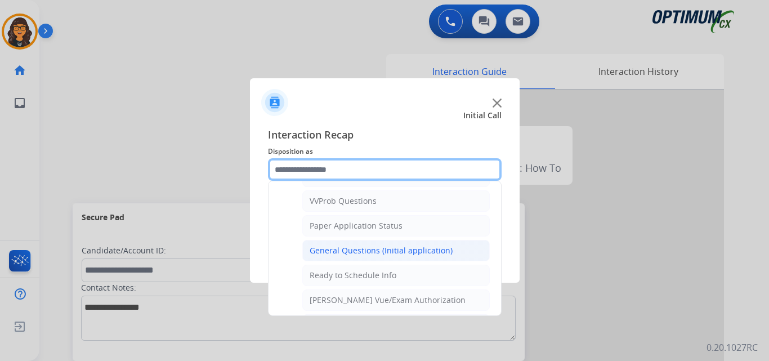
scroll to position [676, 0]
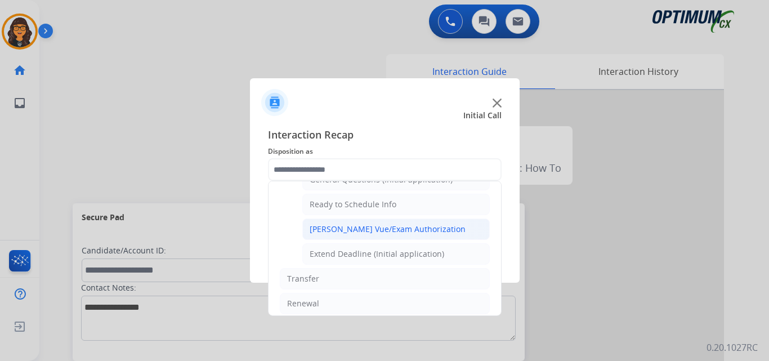
click at [377, 233] on div "[PERSON_NAME] Vue/Exam Authorization" at bounding box center [388, 229] width 156 height 11
type input "**********"
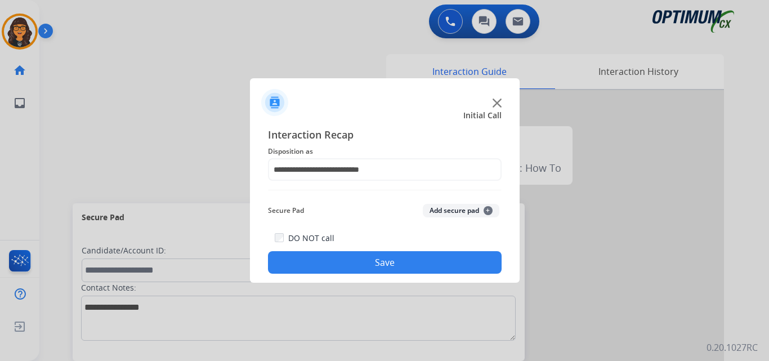
click at [367, 255] on button "Save" at bounding box center [385, 262] width 234 height 23
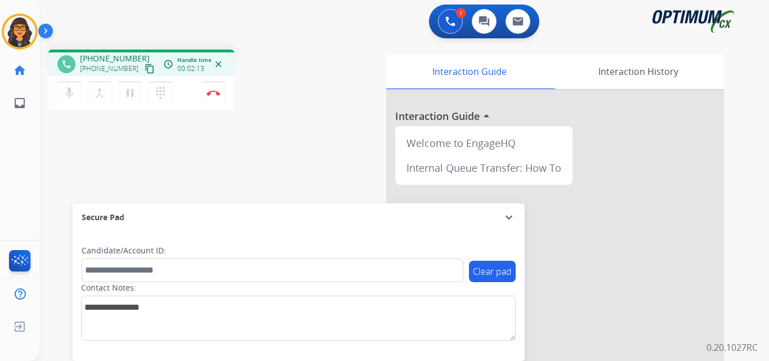
drag, startPoint x: 135, startPoint y: 66, endPoint x: 146, endPoint y: 40, distance: 28.6
click at [145, 66] on mat-icon "content_copy" at bounding box center [150, 69] width 10 height 10
click at [131, 96] on mat-icon "pause" at bounding box center [130, 93] width 14 height 14
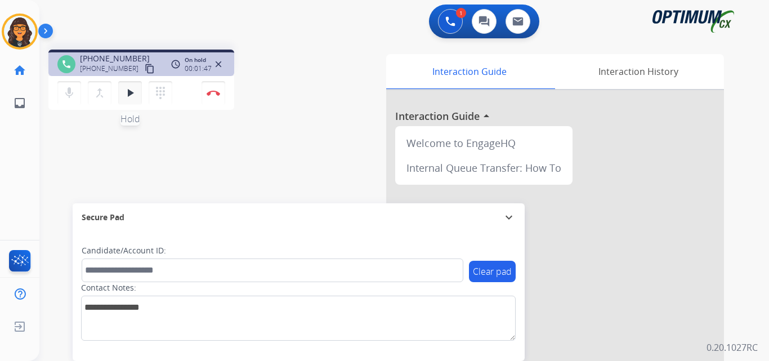
click at [127, 91] on mat-icon "play_arrow" at bounding box center [130, 93] width 14 height 14
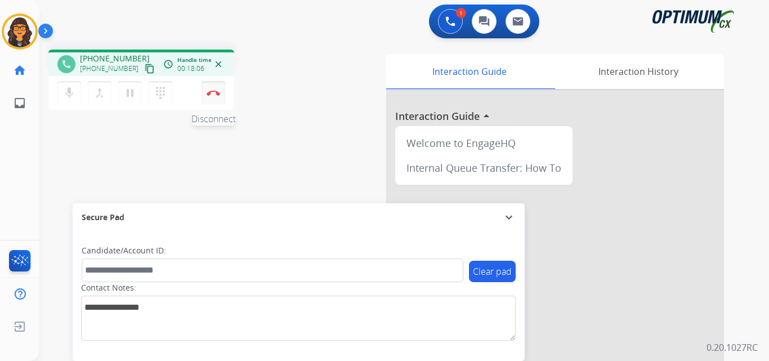
click at [216, 98] on button "Disconnect" at bounding box center [214, 93] width 24 height 24
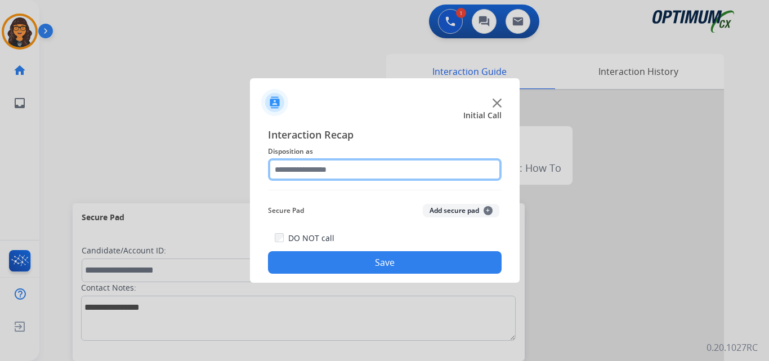
drag, startPoint x: 312, startPoint y: 172, endPoint x: 319, endPoint y: 179, distance: 10.0
click at [312, 172] on input "text" at bounding box center [385, 169] width 234 height 23
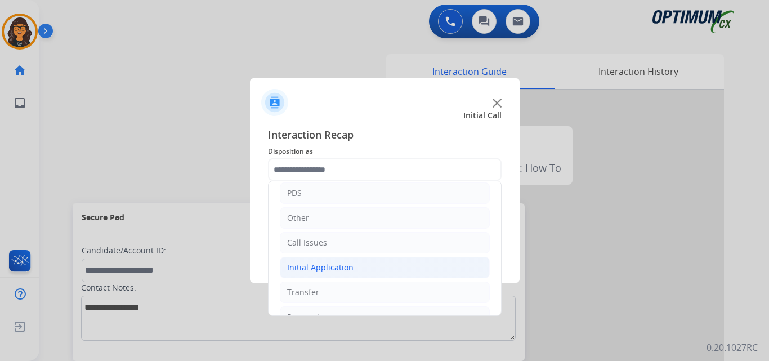
click at [331, 262] on div "Initial Application" at bounding box center [320, 267] width 66 height 11
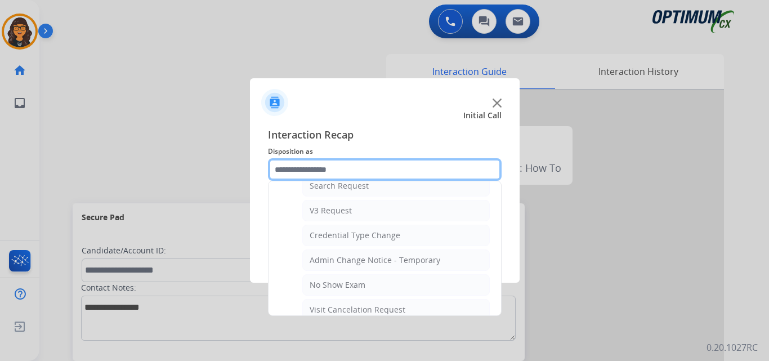
scroll to position [451, 0]
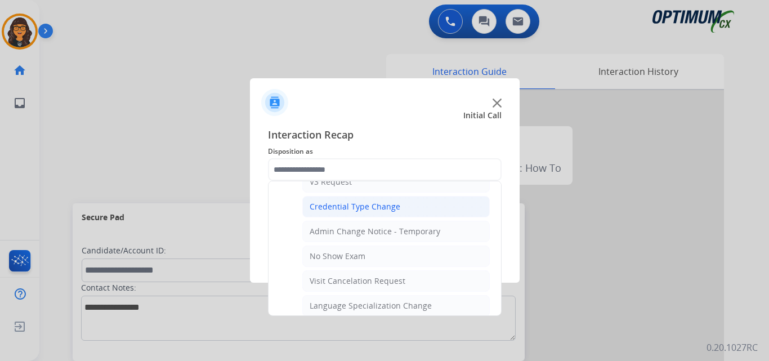
click at [369, 201] on div "Credential Type Change" at bounding box center [355, 206] width 91 height 11
type input "**********"
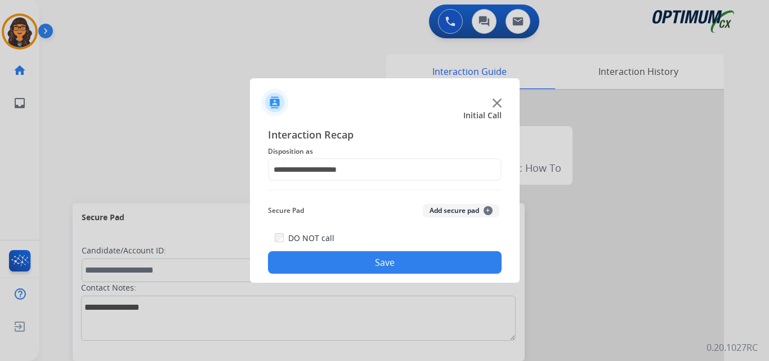
click at [378, 259] on button "Save" at bounding box center [385, 262] width 234 height 23
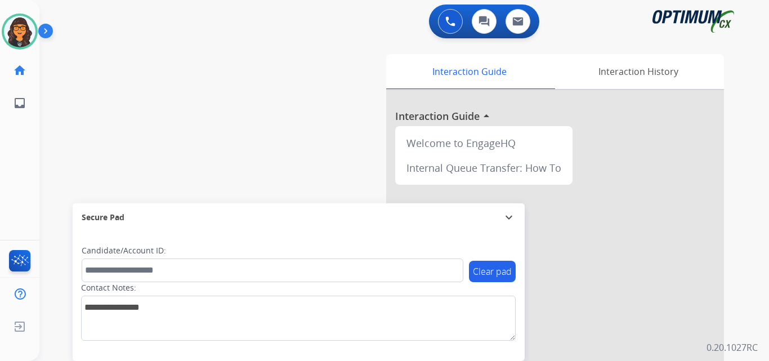
click at [29, 27] on img at bounding box center [20, 32] width 32 height 32
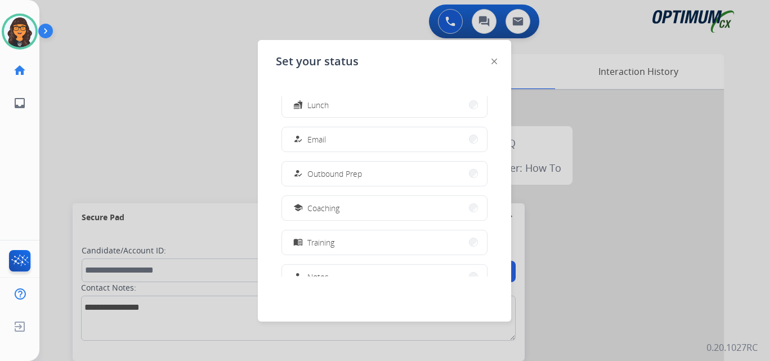
scroll to position [169, 0]
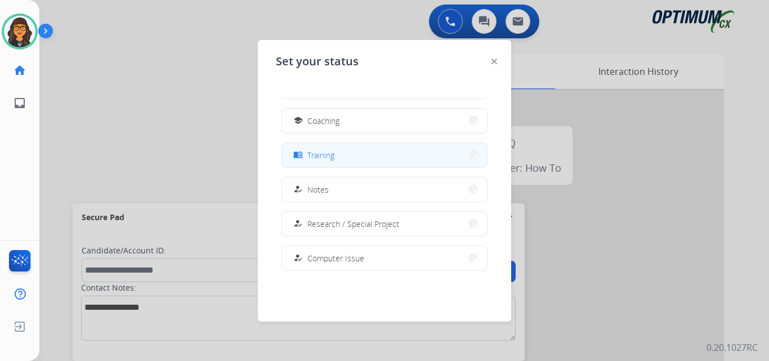
click at [326, 153] on span "Training" at bounding box center [321, 155] width 27 height 12
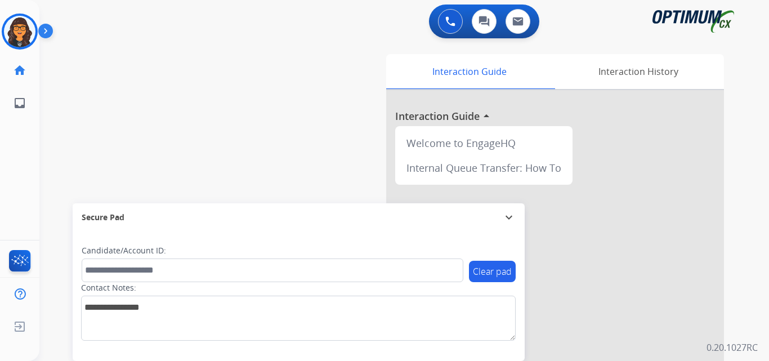
drag, startPoint x: 21, startPoint y: 33, endPoint x: 47, endPoint y: 33, distance: 25.3
click at [22, 34] on img at bounding box center [20, 32] width 32 height 32
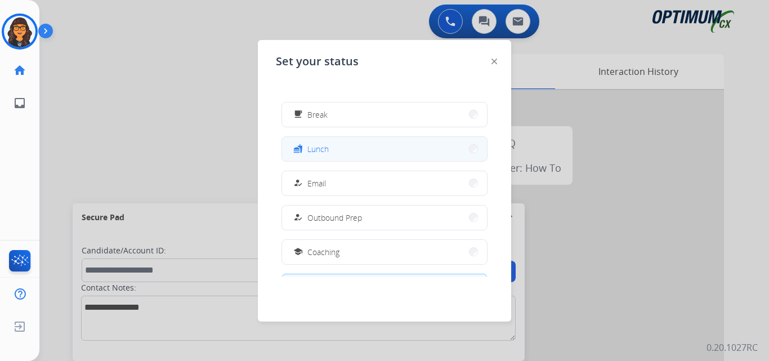
scroll to position [113, 0]
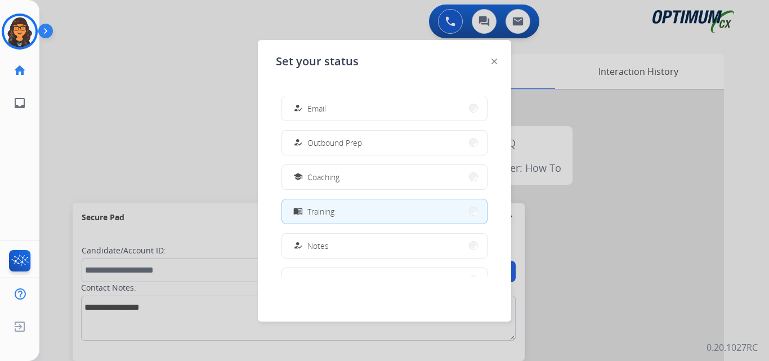
click at [496, 59] on img at bounding box center [495, 62] width 6 height 6
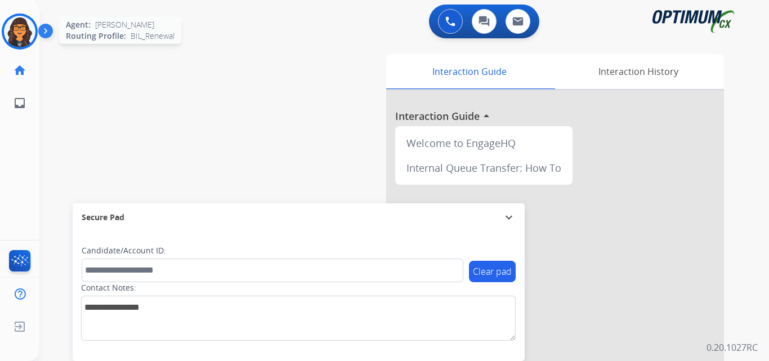
click at [19, 23] on img at bounding box center [20, 32] width 32 height 32
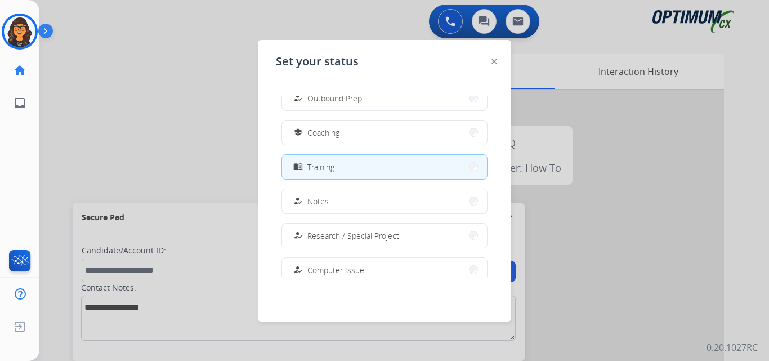
scroll to position [169, 0]
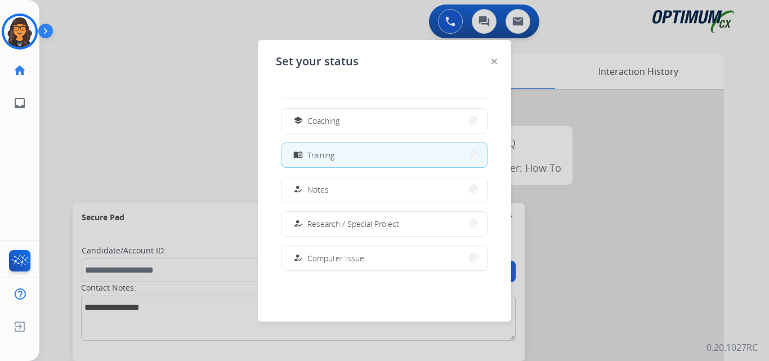
click at [497, 61] on img at bounding box center [495, 62] width 6 height 6
